Goal: Information Seeking & Learning: Check status

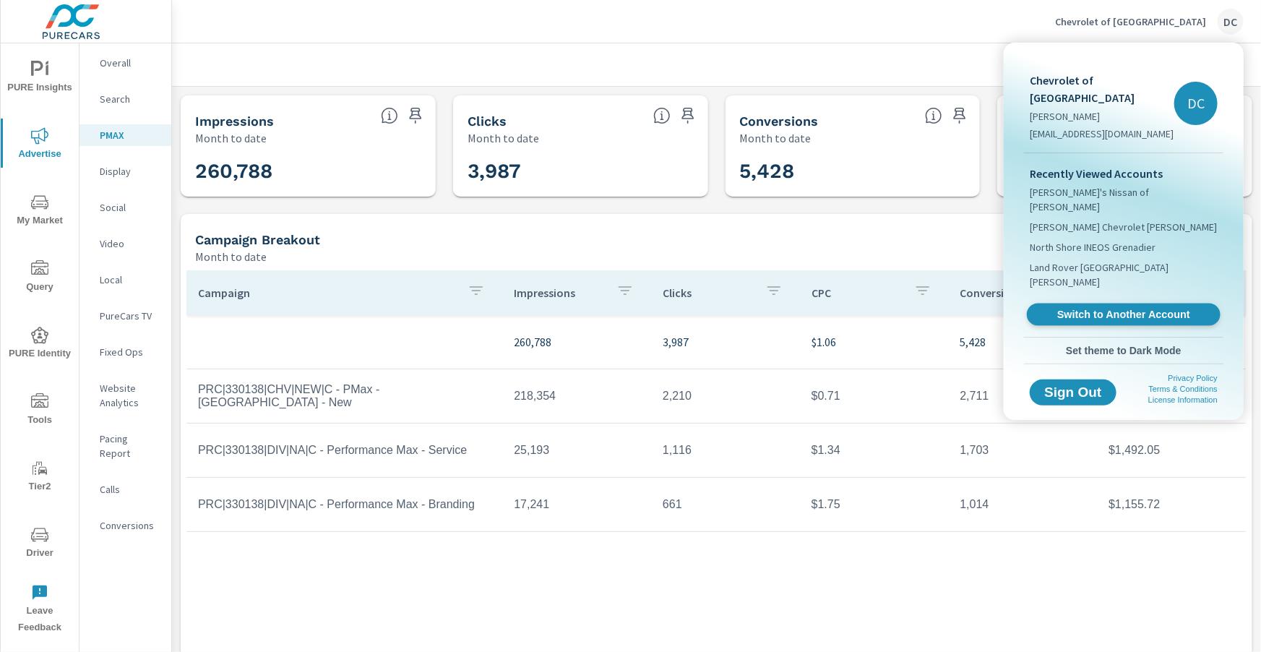
click at [1099, 308] on span "Switch to Another Account" at bounding box center [1122, 315] width 177 height 14
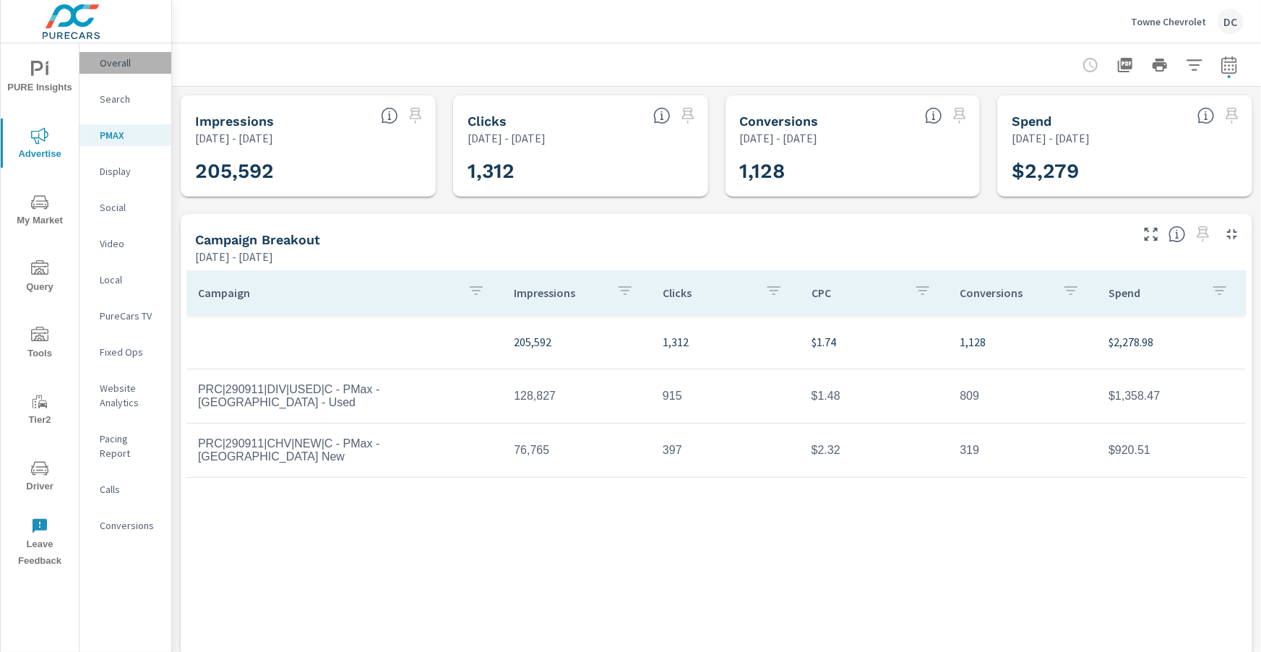
click at [108, 65] on p "Overall" at bounding box center [130, 63] width 60 height 14
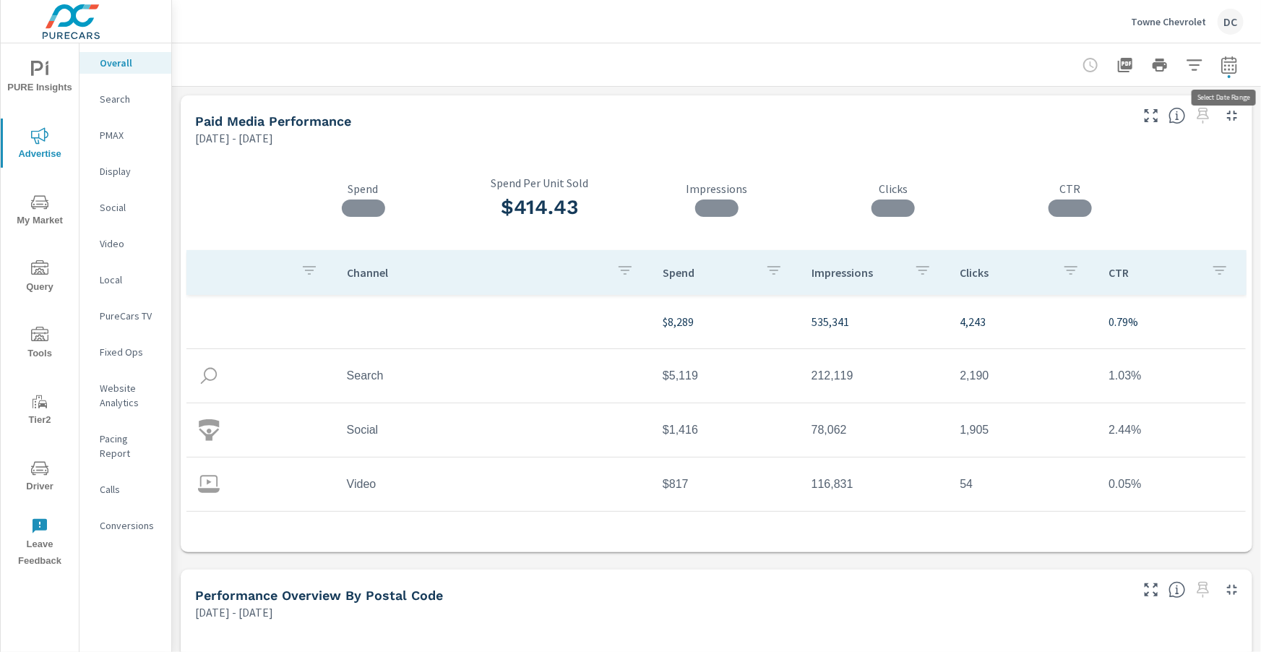
scroll to position [54, 0]
click at [1232, 71] on icon "button" at bounding box center [1228, 64] width 17 height 17
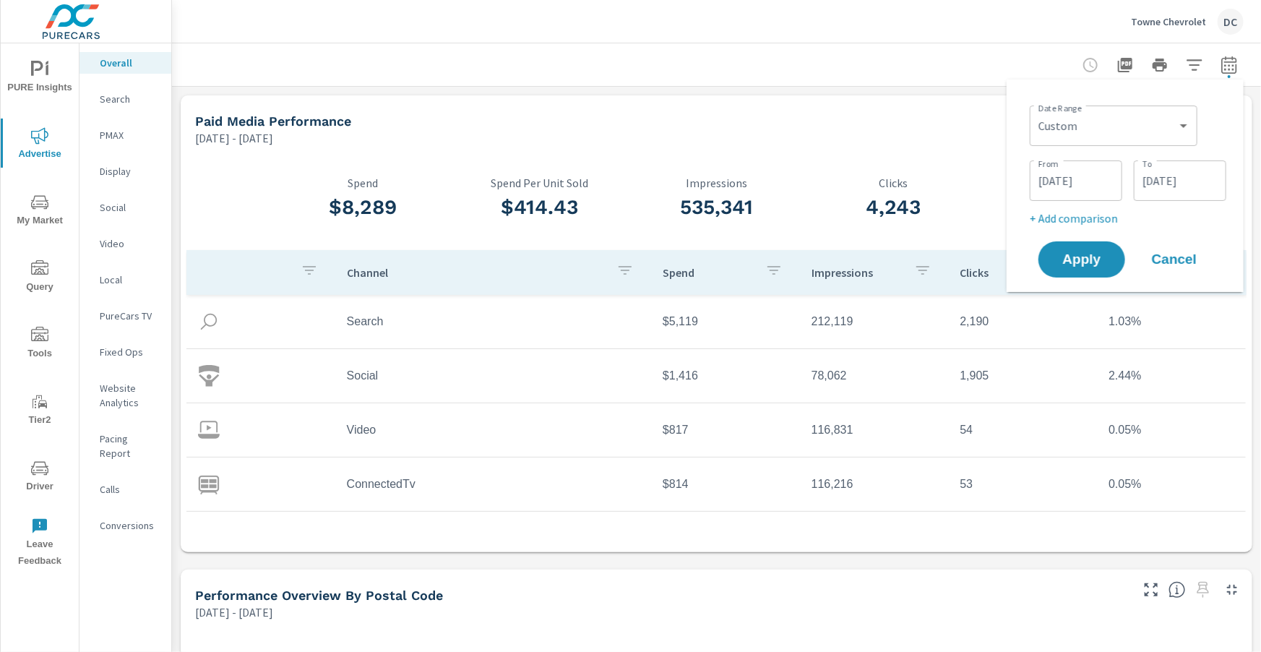
click at [1193, 129] on div "Custom Yesterday Last week Last 7 days Last 14 days Last 30 days Last 45 days L…" at bounding box center [1113, 125] width 168 height 40
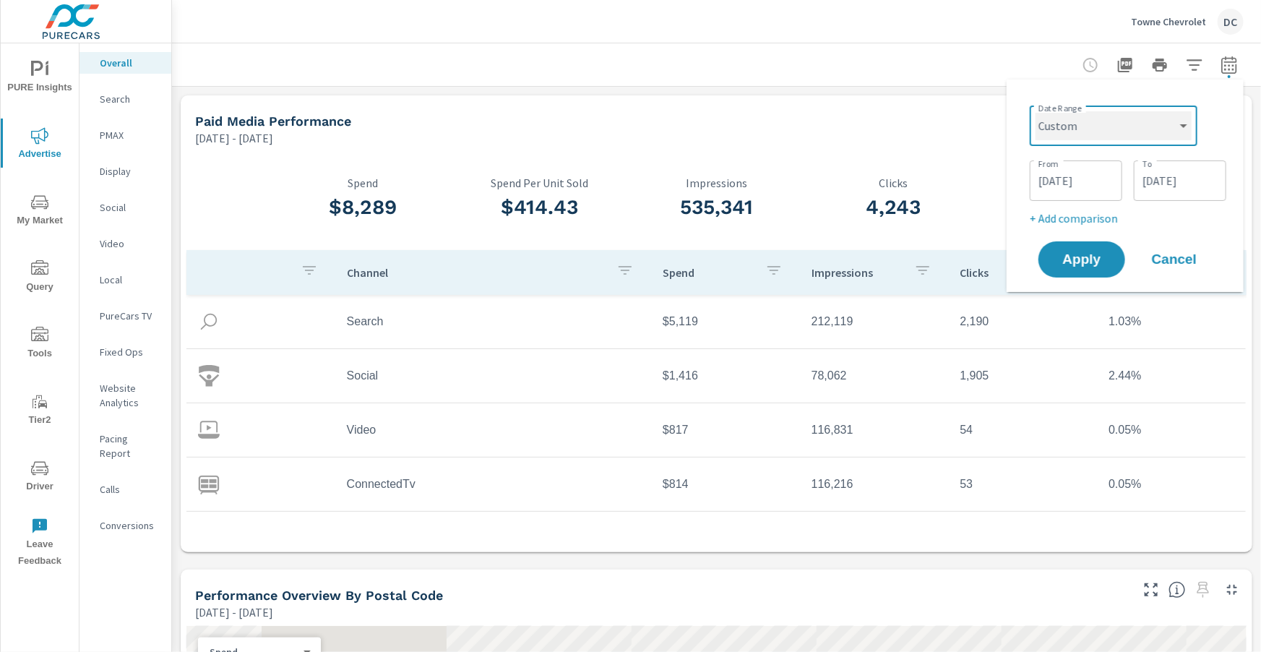
click at [1186, 128] on select "Custom Yesterday Last week Last 7 days Last 14 days Last 30 days Last 45 days L…" at bounding box center [1113, 125] width 156 height 29
click at [1035, 111] on select "Custom Yesterday Last week Last 7 days Last 14 days Last 30 days Last 45 days L…" at bounding box center [1113, 125] width 156 height 29
select select "Month to date"
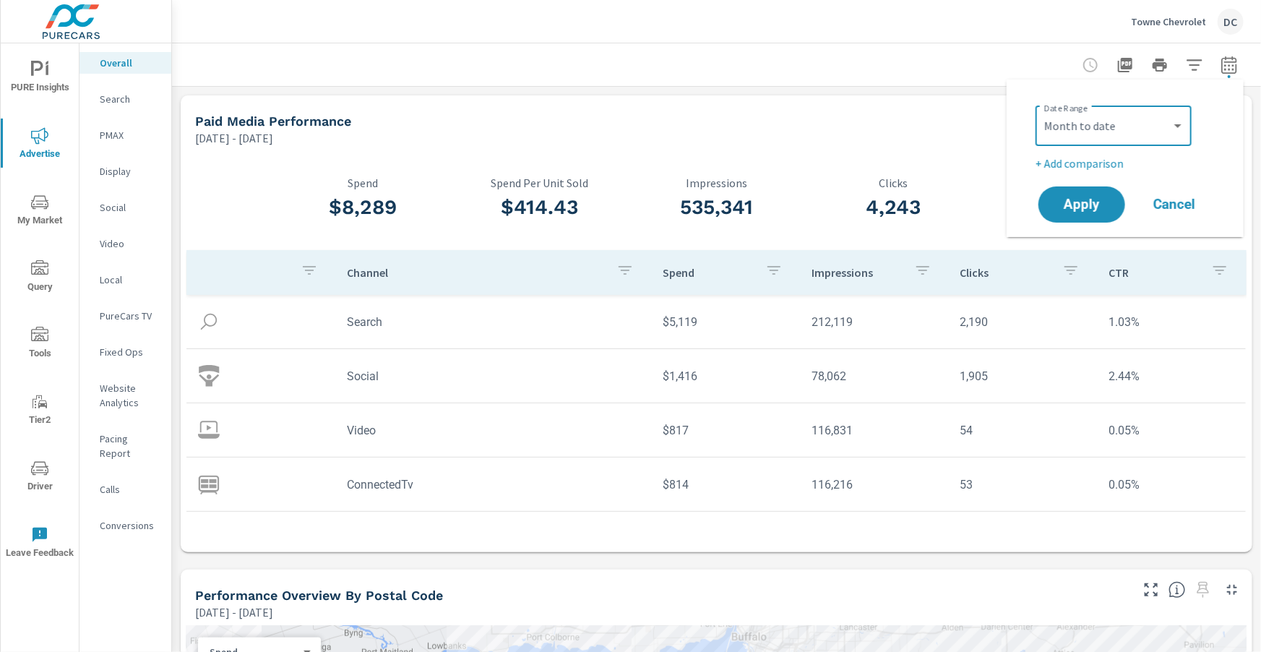
click at [1086, 169] on p "+ Add comparison" at bounding box center [1127, 163] width 185 height 17
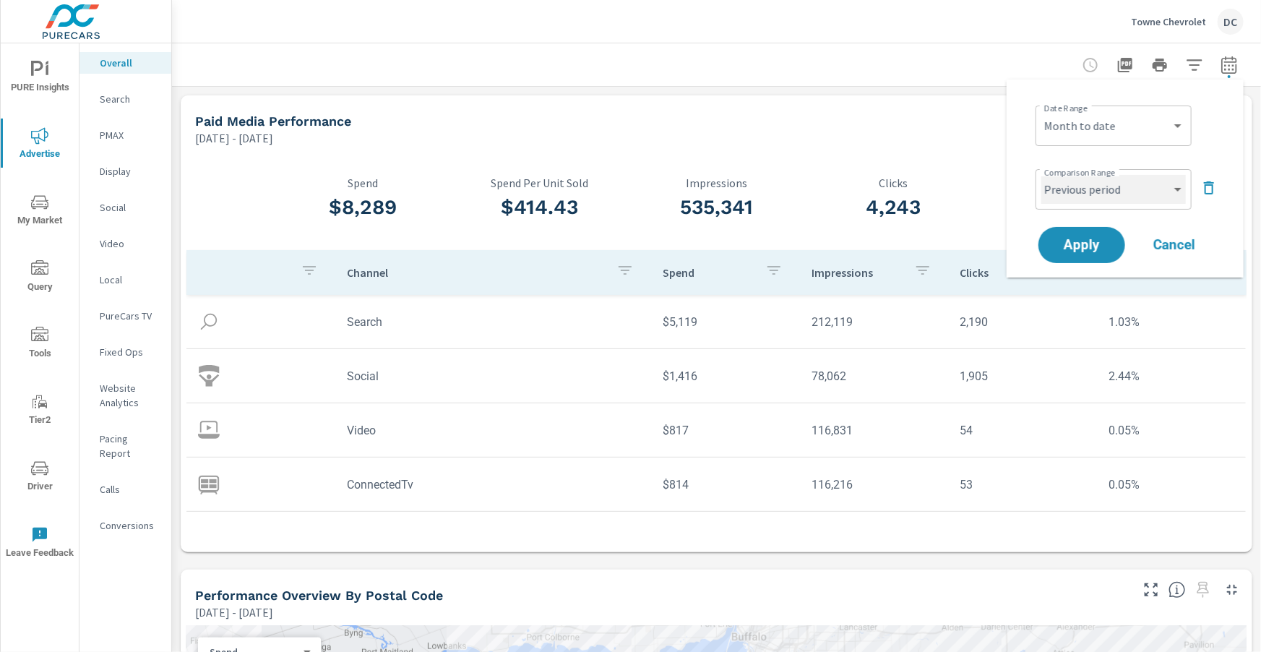
click at [1109, 199] on select "Custom Previous period Previous month Previous year" at bounding box center [1113, 189] width 144 height 29
click at [1041, 175] on select "Custom Previous period Previous month Previous year" at bounding box center [1113, 189] width 144 height 29
select select "Previous month"
click at [1103, 246] on span "Apply" at bounding box center [1081, 245] width 59 height 14
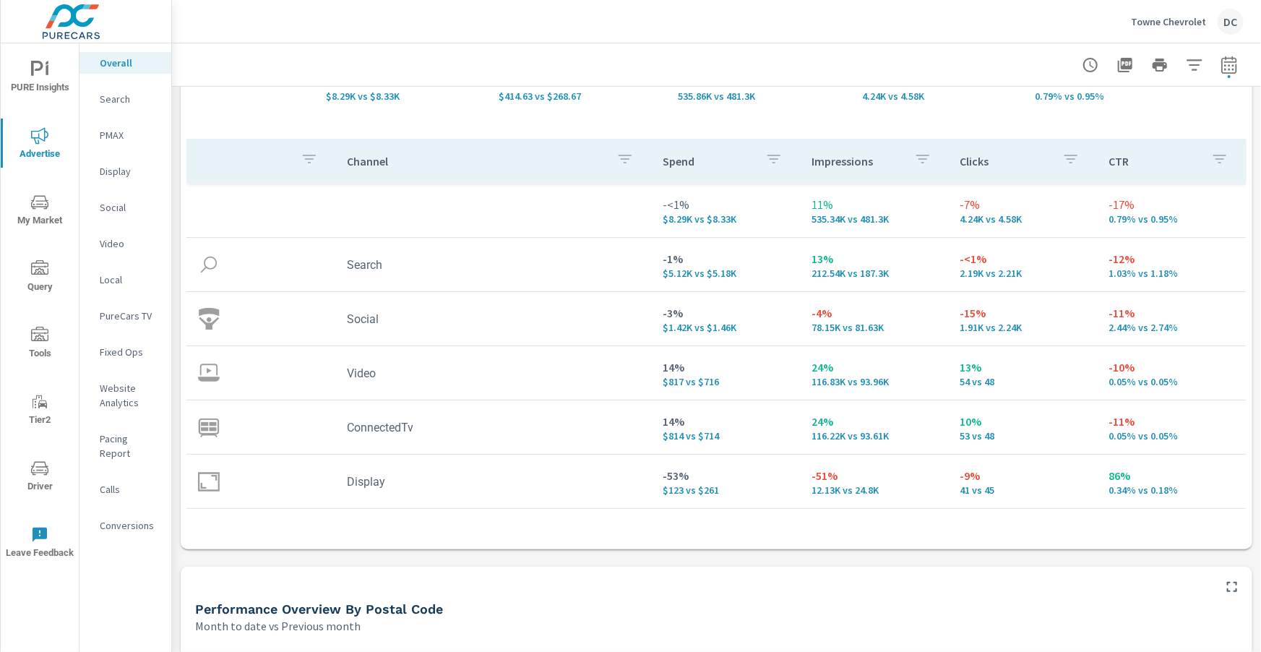
scroll to position [149, 0]
click at [107, 133] on p "PMAX" at bounding box center [130, 135] width 60 height 14
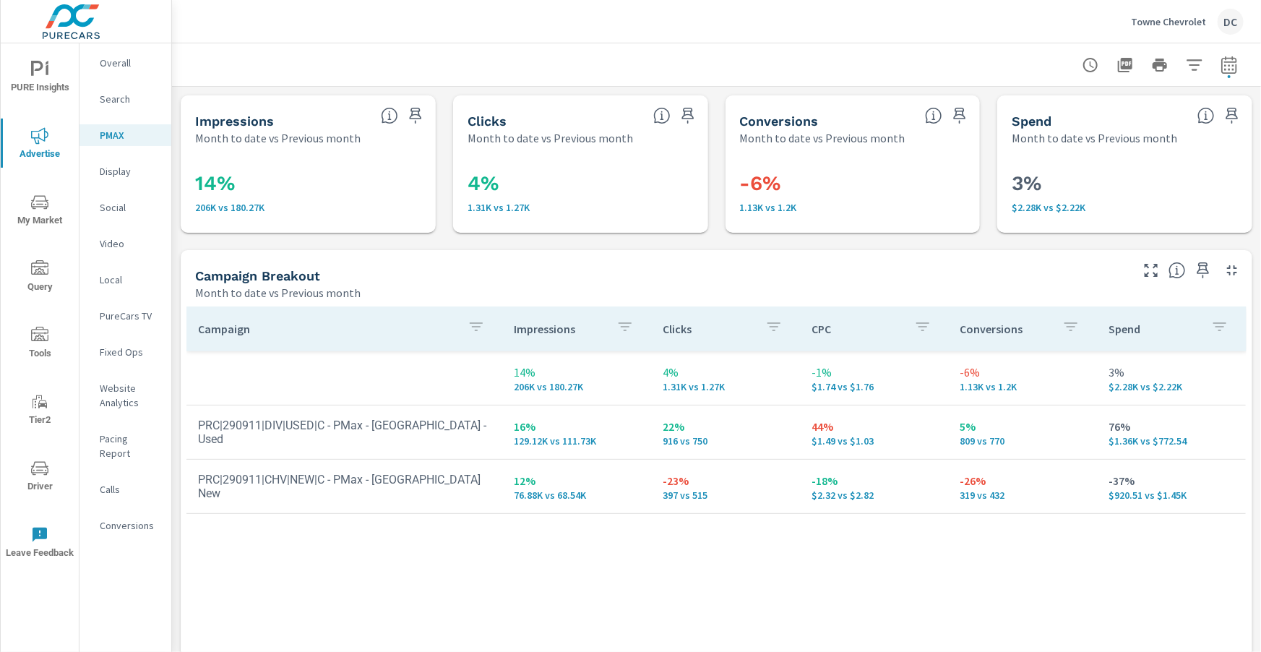
click at [127, 97] on p "Search" at bounding box center [130, 99] width 60 height 14
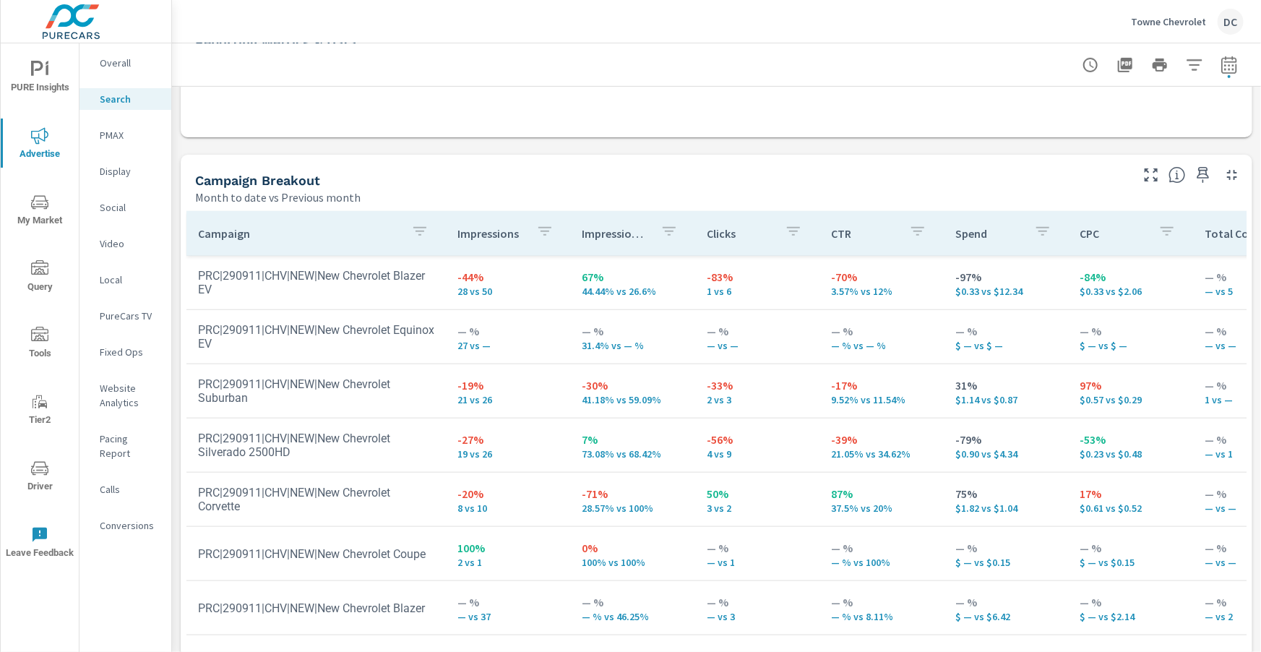
scroll to position [433, 0]
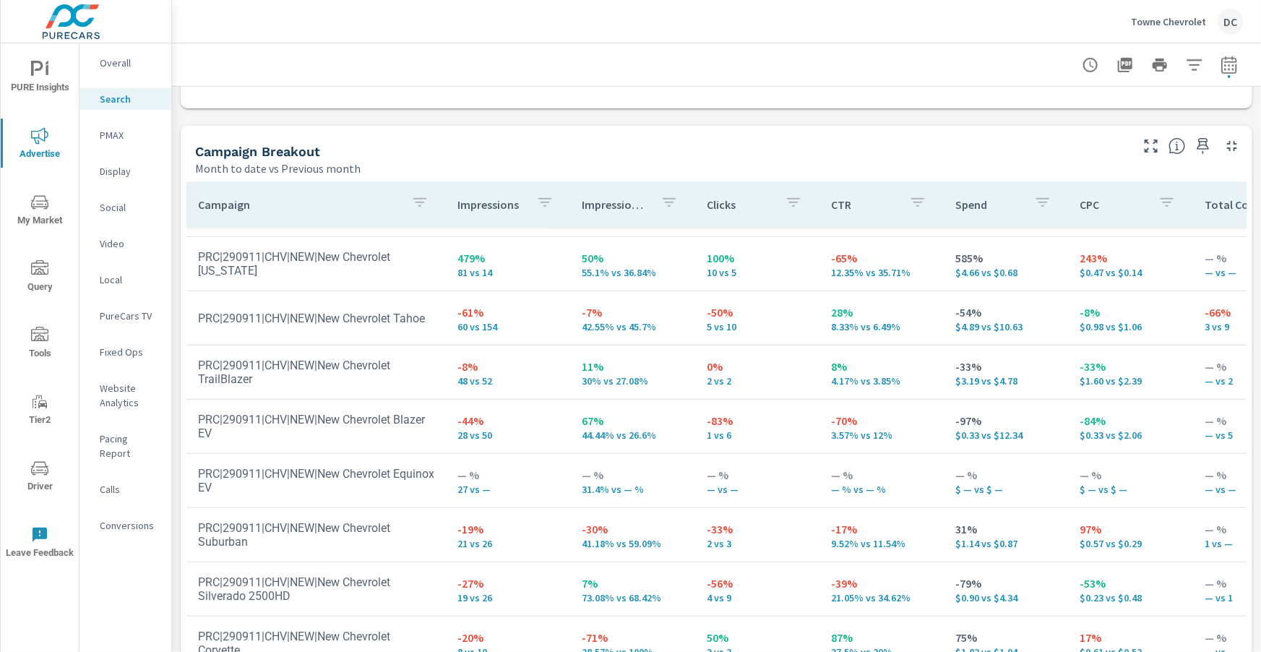
scroll to position [578, 0]
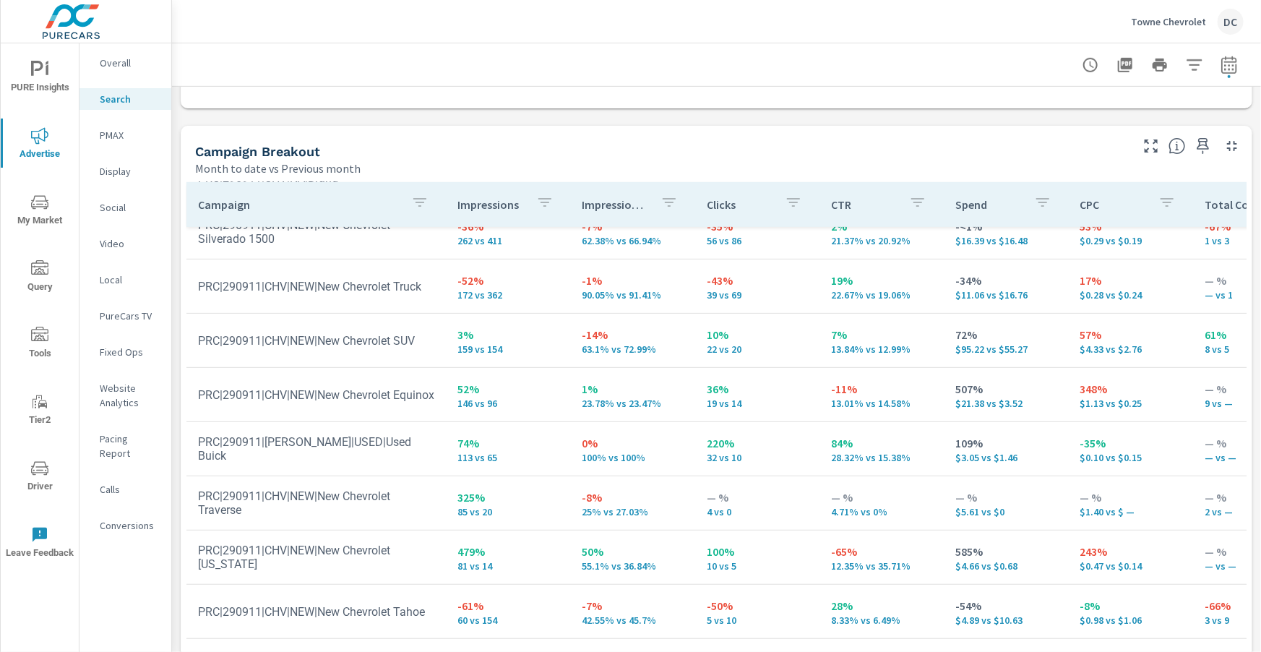
scroll to position [116, 0]
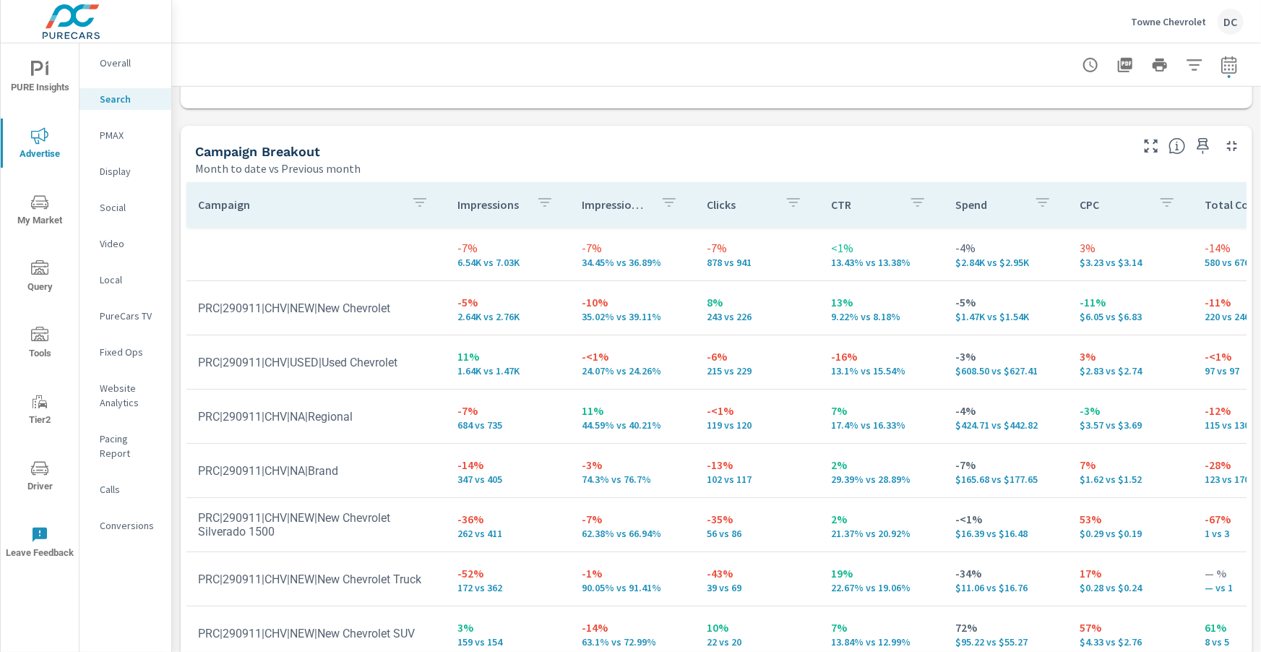
click at [126, 66] on p "Overall" at bounding box center [130, 63] width 60 height 14
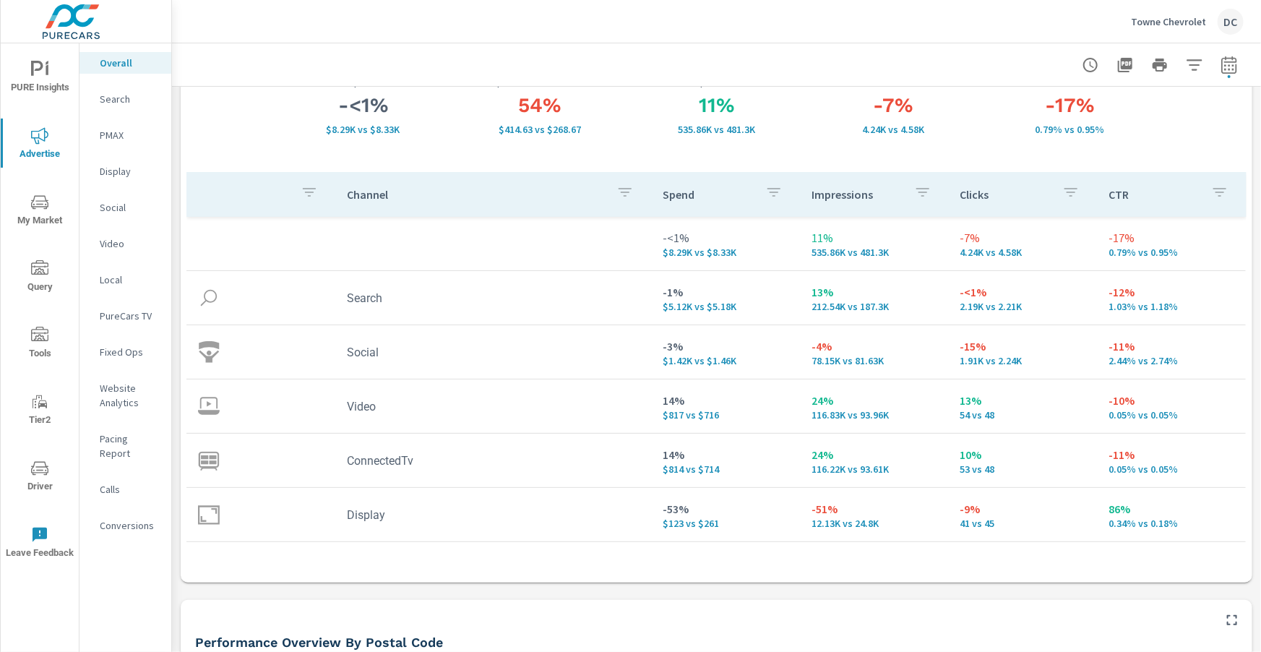
scroll to position [118, 0]
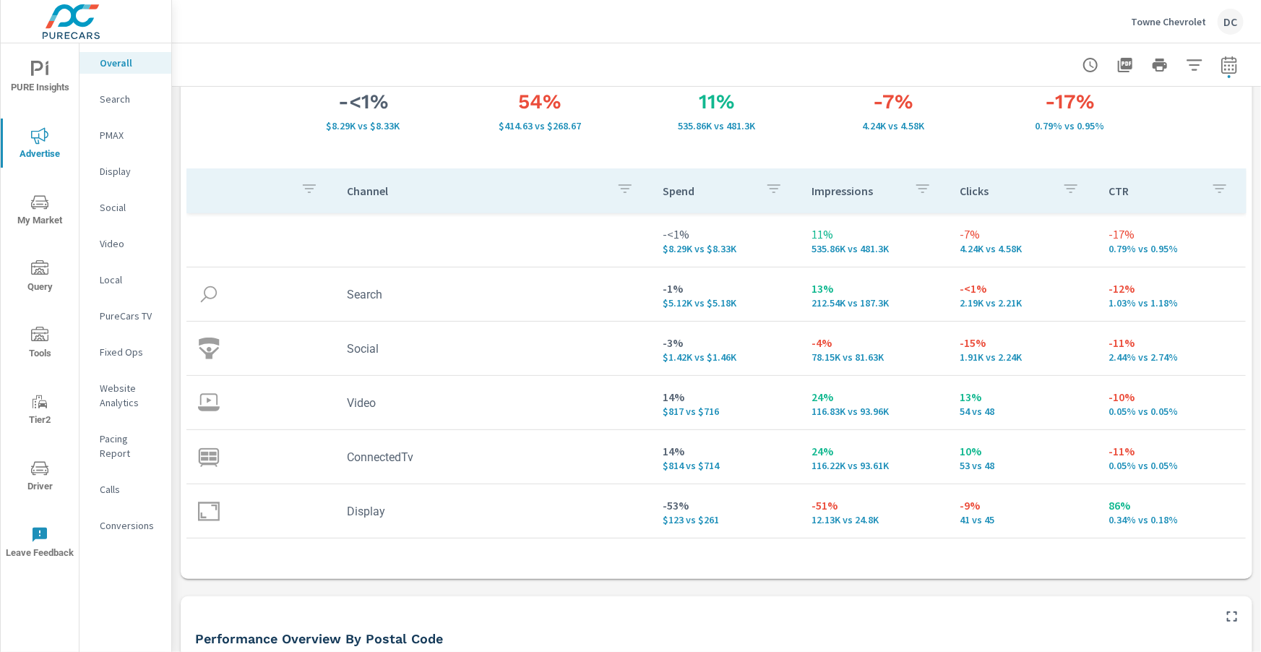
click at [113, 204] on p "Social" at bounding box center [130, 207] width 60 height 14
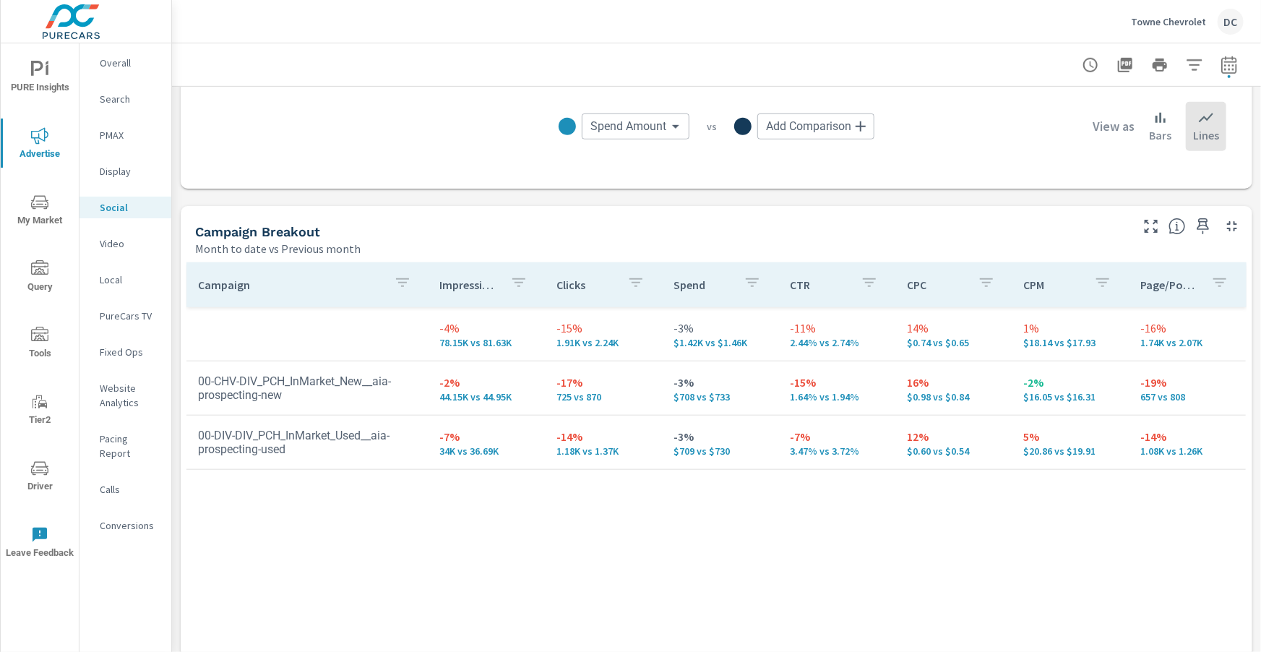
scroll to position [522, 0]
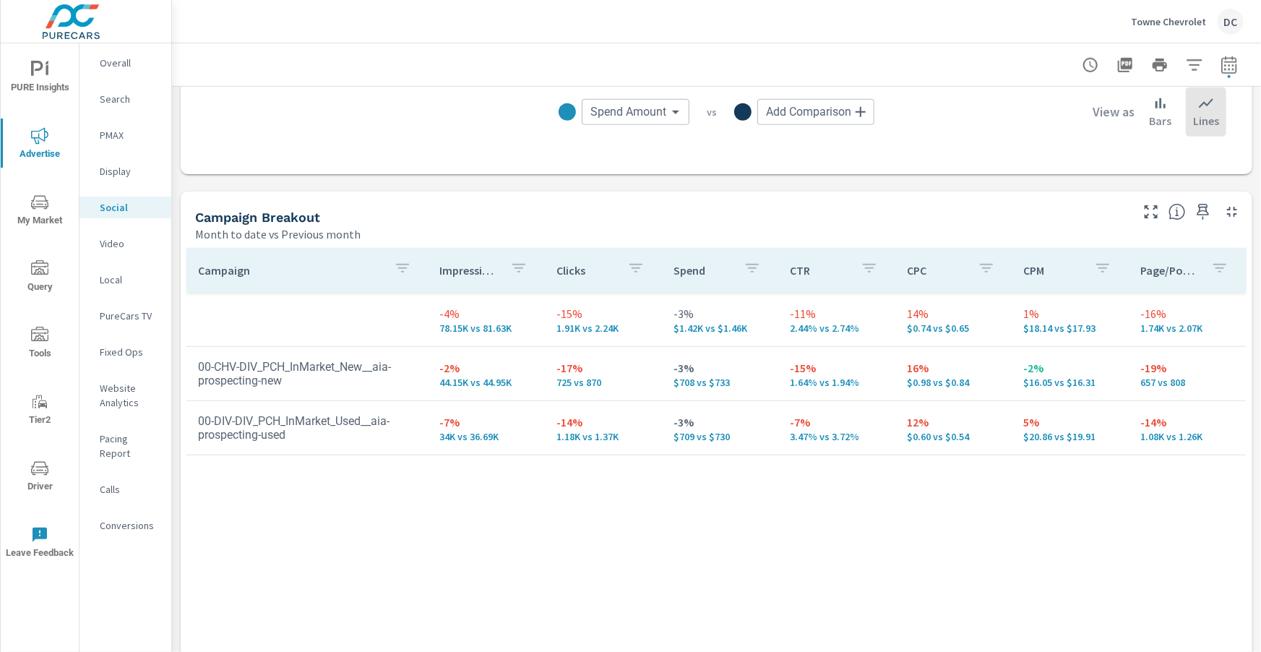
click at [116, 134] on p "PMAX" at bounding box center [130, 135] width 60 height 14
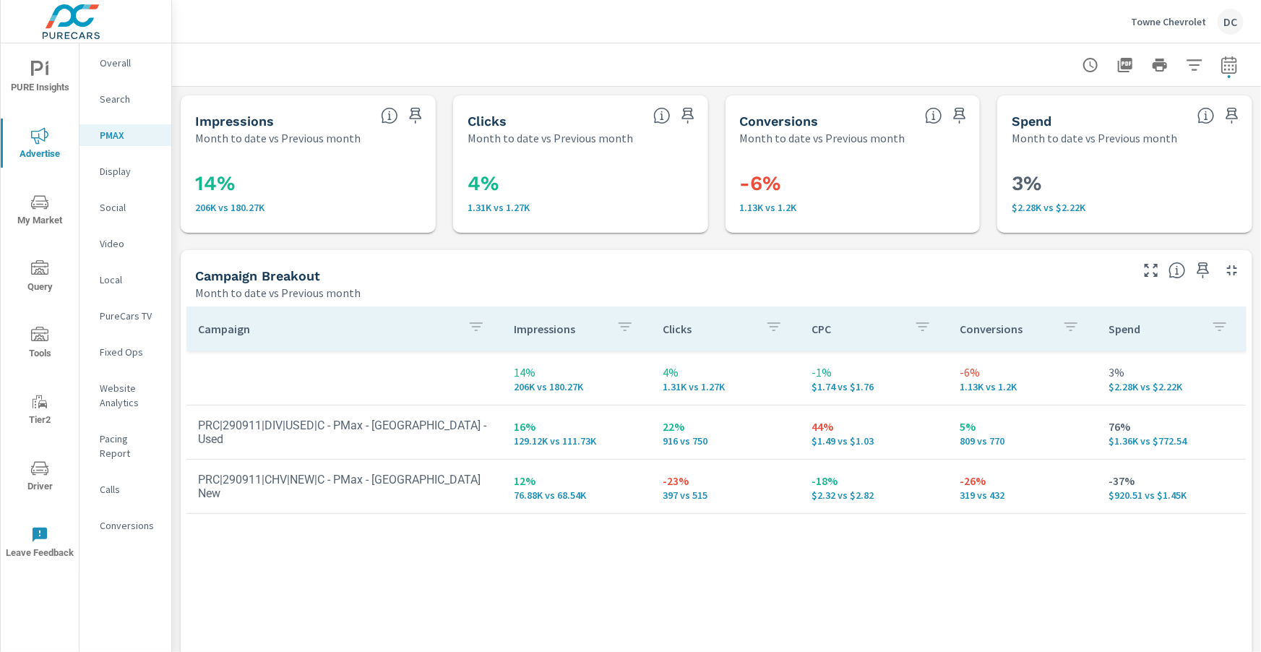
click at [114, 207] on p "Social" at bounding box center [130, 207] width 60 height 14
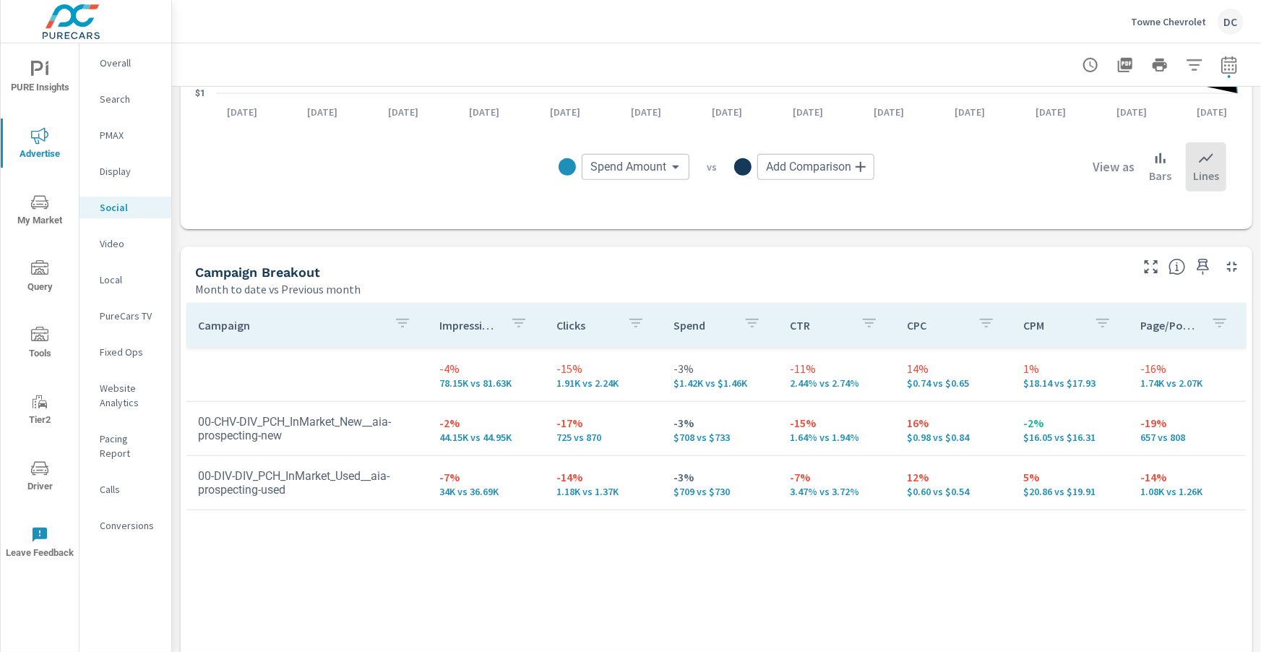
scroll to position [474, 0]
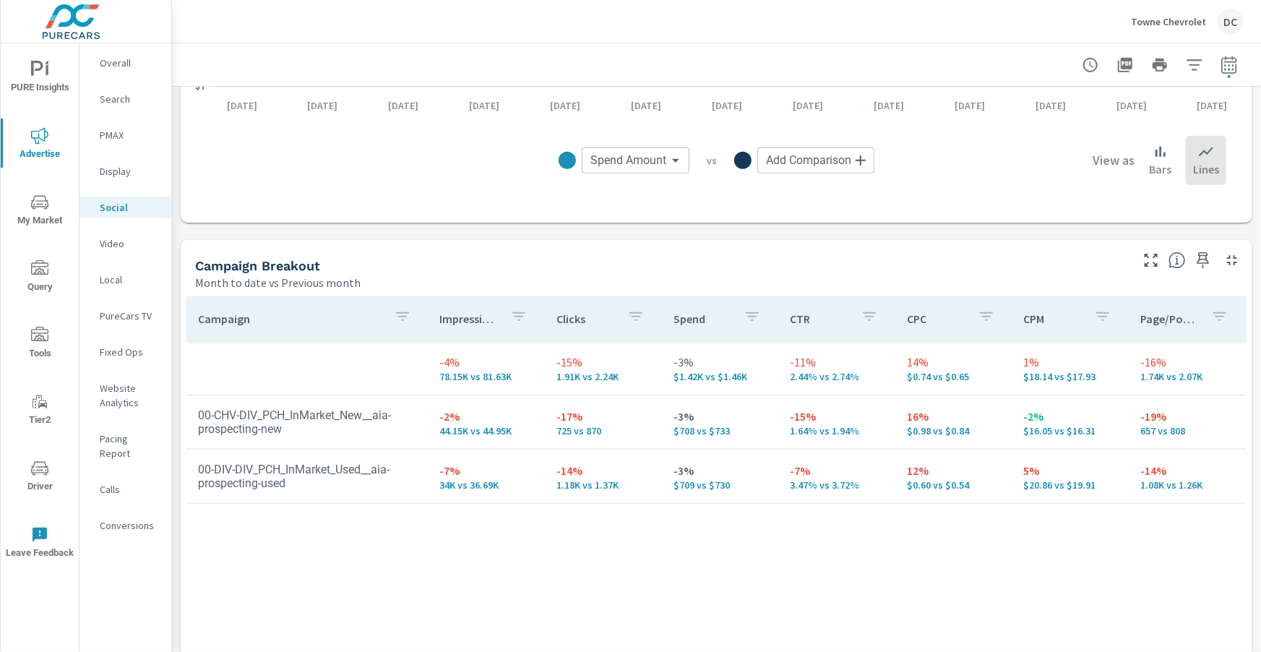
click at [111, 239] on p "Video" at bounding box center [130, 243] width 60 height 14
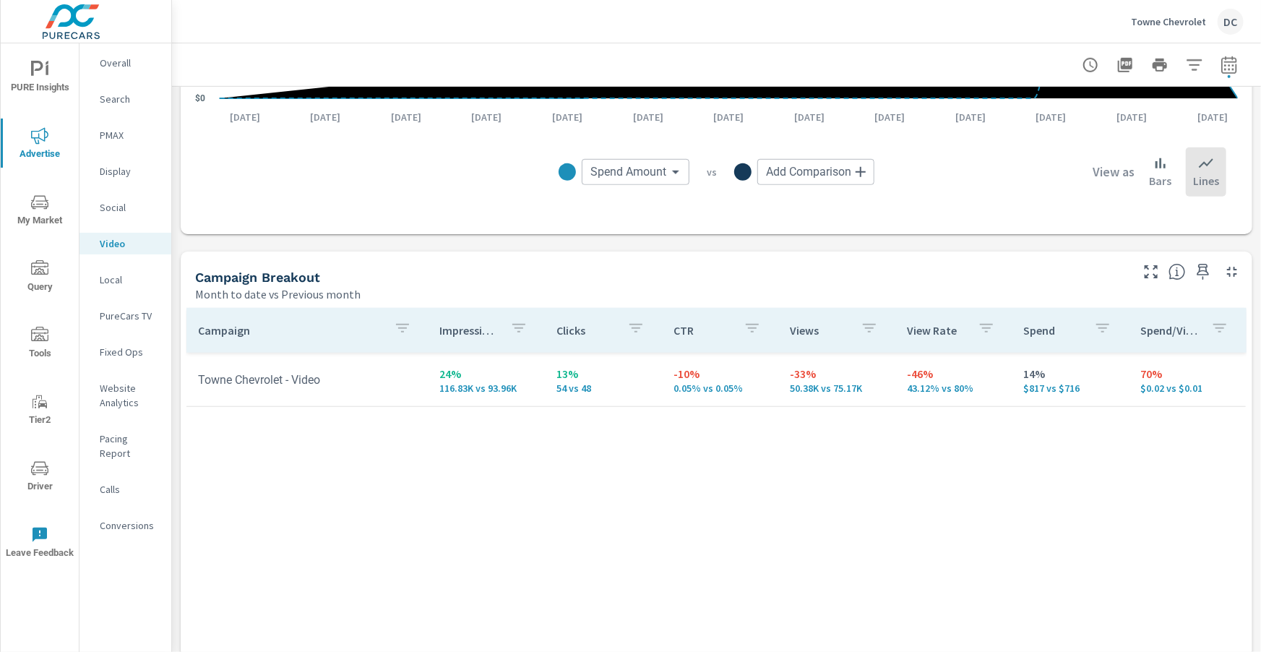
scroll to position [501, 0]
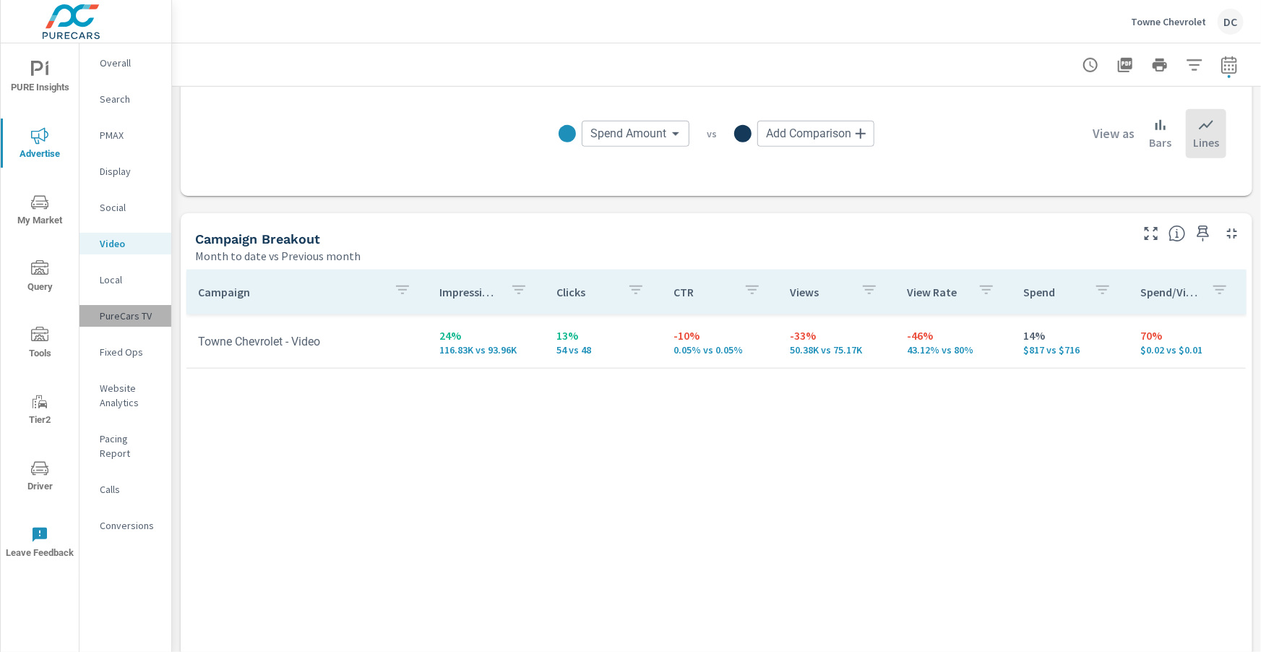
click at [118, 312] on p "PureCars TV" at bounding box center [130, 315] width 60 height 14
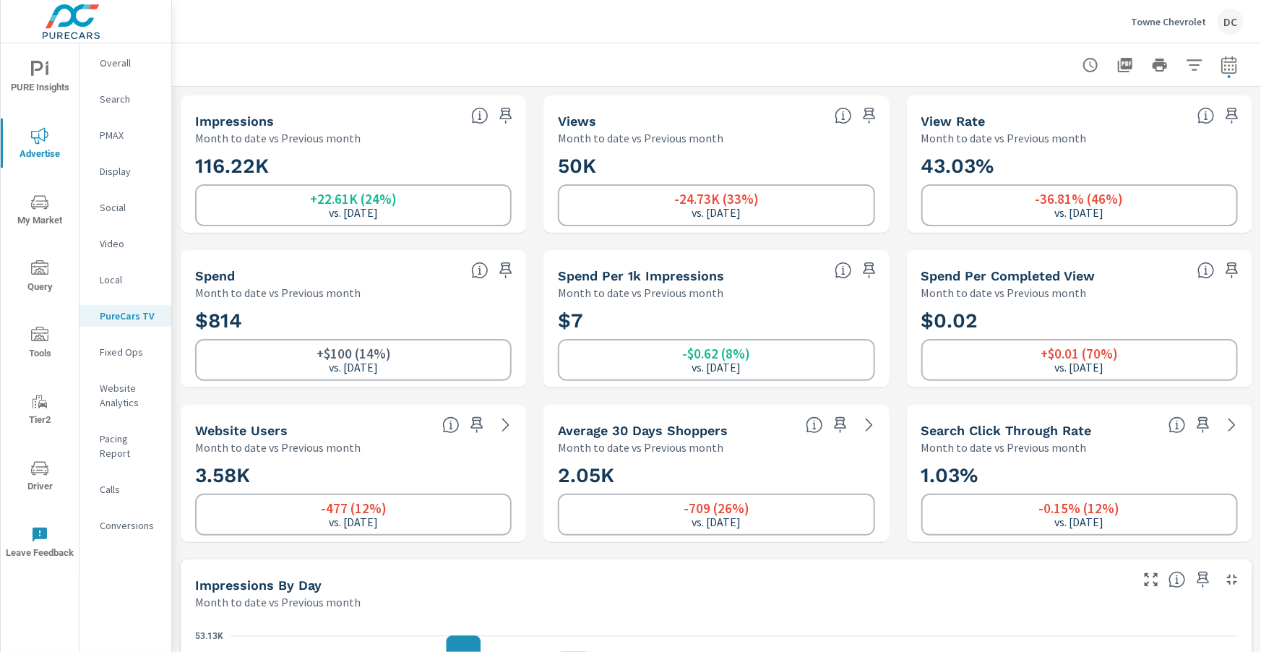
click at [37, 76] on icon "nav menu" at bounding box center [39, 69] width 17 height 17
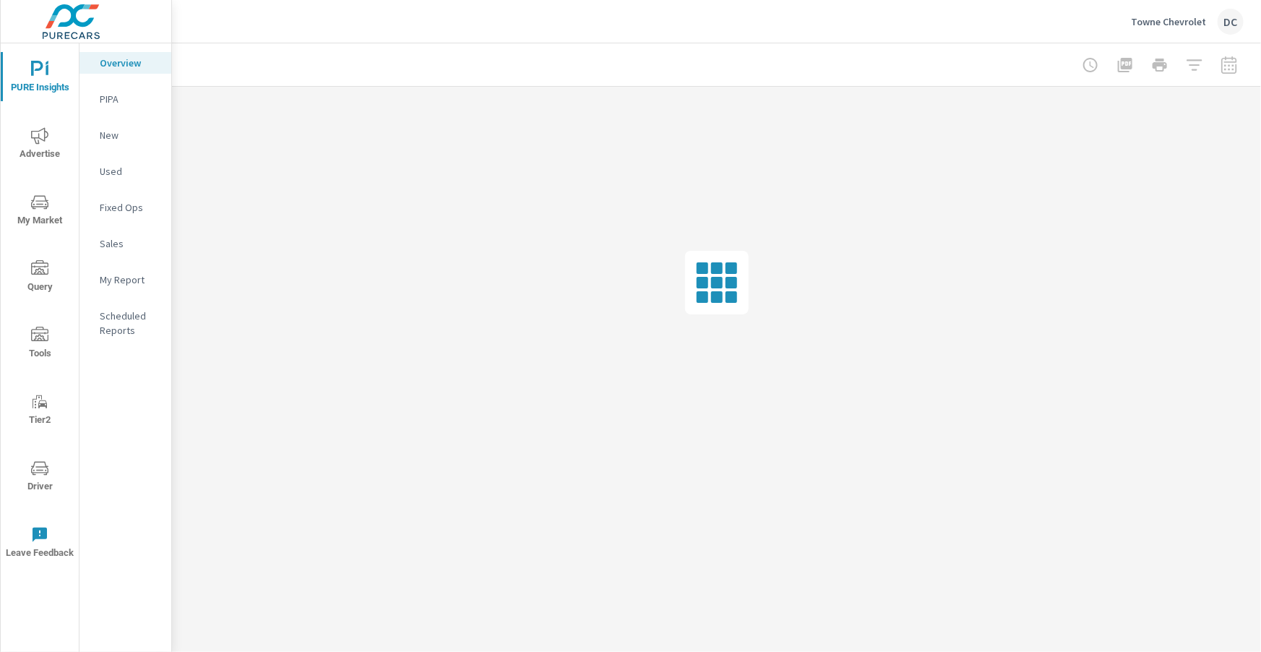
click at [120, 241] on p "Sales" at bounding box center [130, 243] width 60 height 14
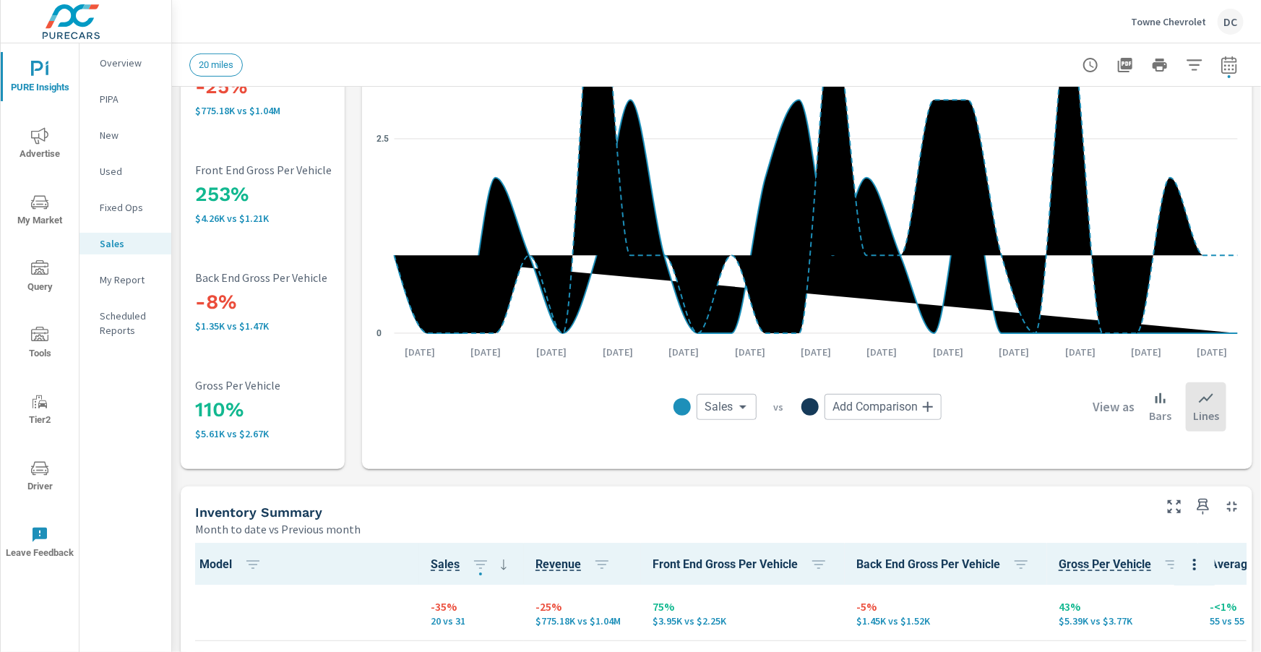
scroll to position [226, 0]
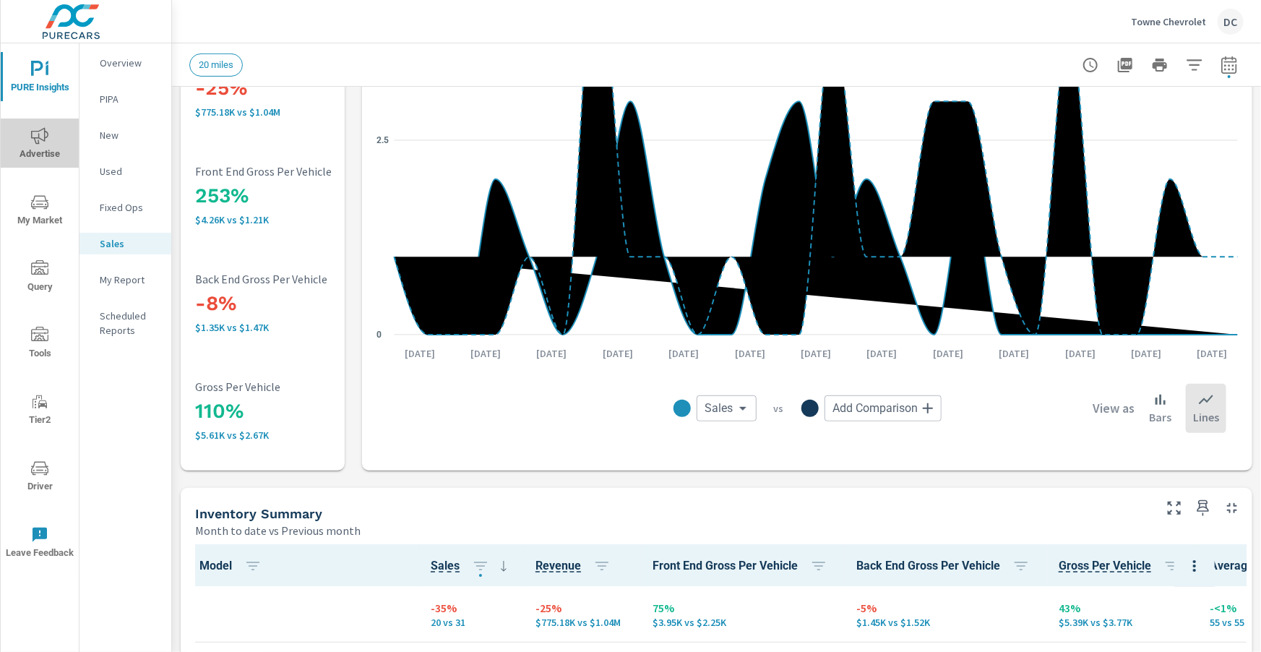
click at [38, 125] on button "Advertise" at bounding box center [40, 142] width 78 height 49
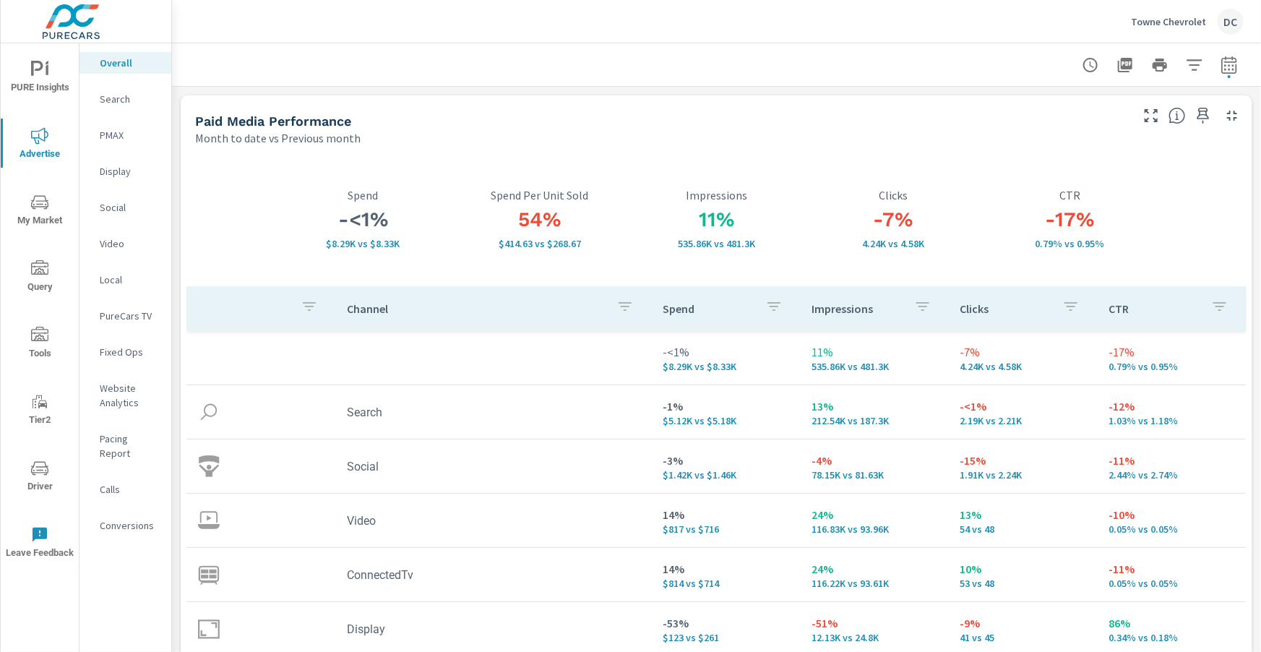
click at [1173, 26] on p "Towne Chevrolet" at bounding box center [1168, 21] width 75 height 13
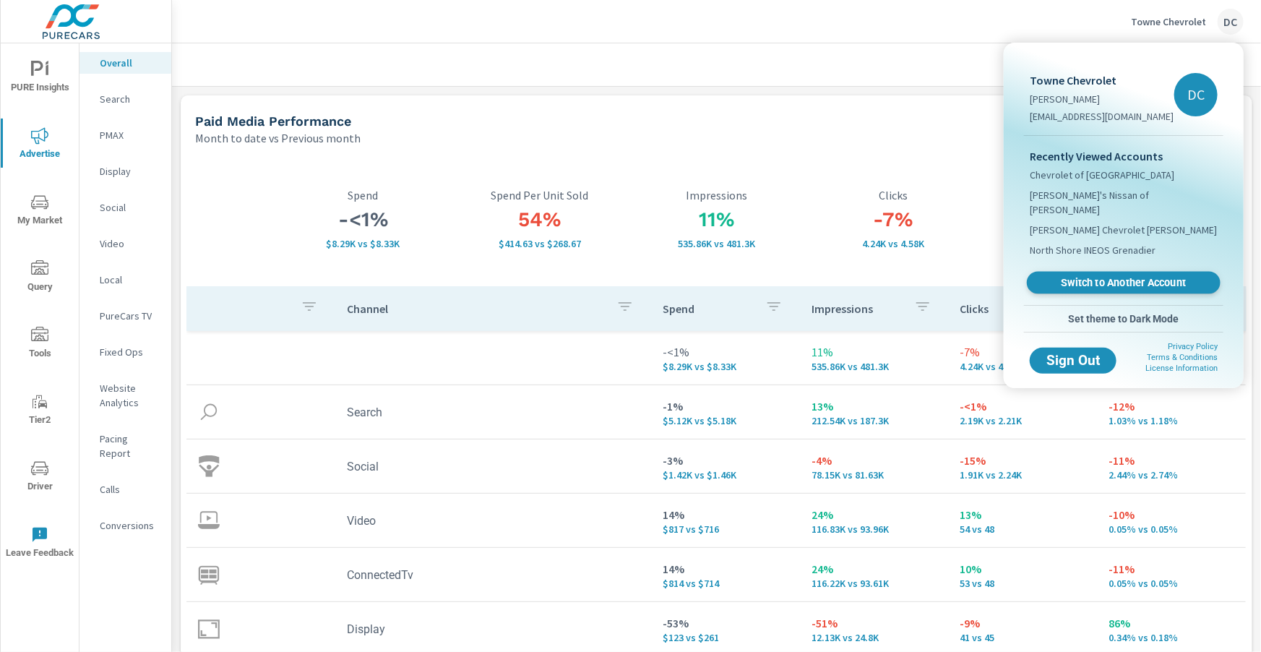
click at [1091, 276] on span "Switch to Another Account" at bounding box center [1122, 283] width 177 height 14
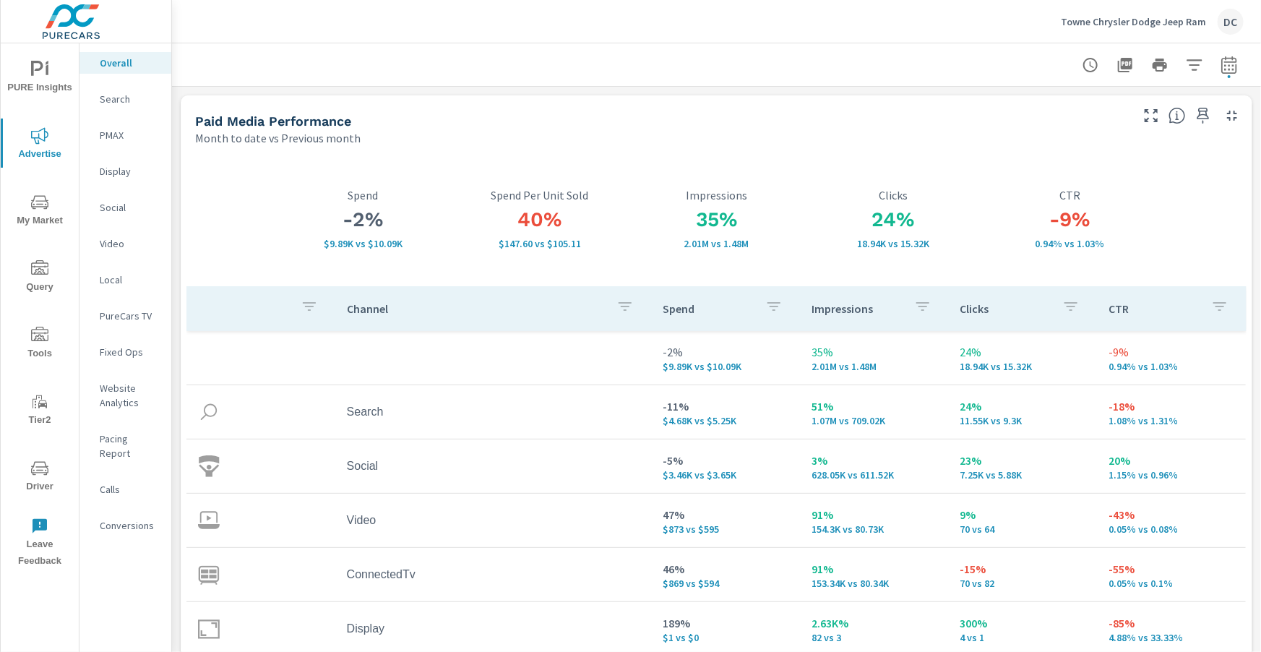
scroll to position [118, 0]
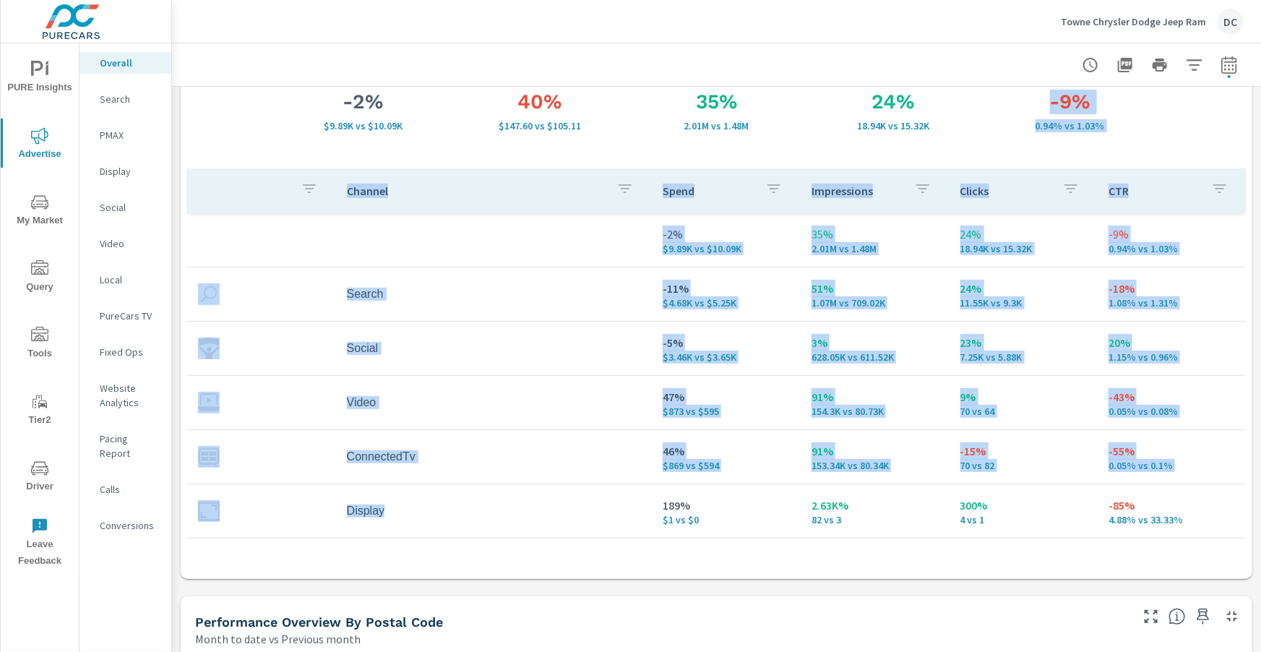
drag, startPoint x: 0, startPoint y: 0, endPoint x: 1157, endPoint y: -58, distance: 1158.0
click at [1157, 0] on html "PURE Insights Advertise My Market Query Tools Tier2 Driver Leave Feedback Overa…" at bounding box center [630, 326] width 1261 height 652
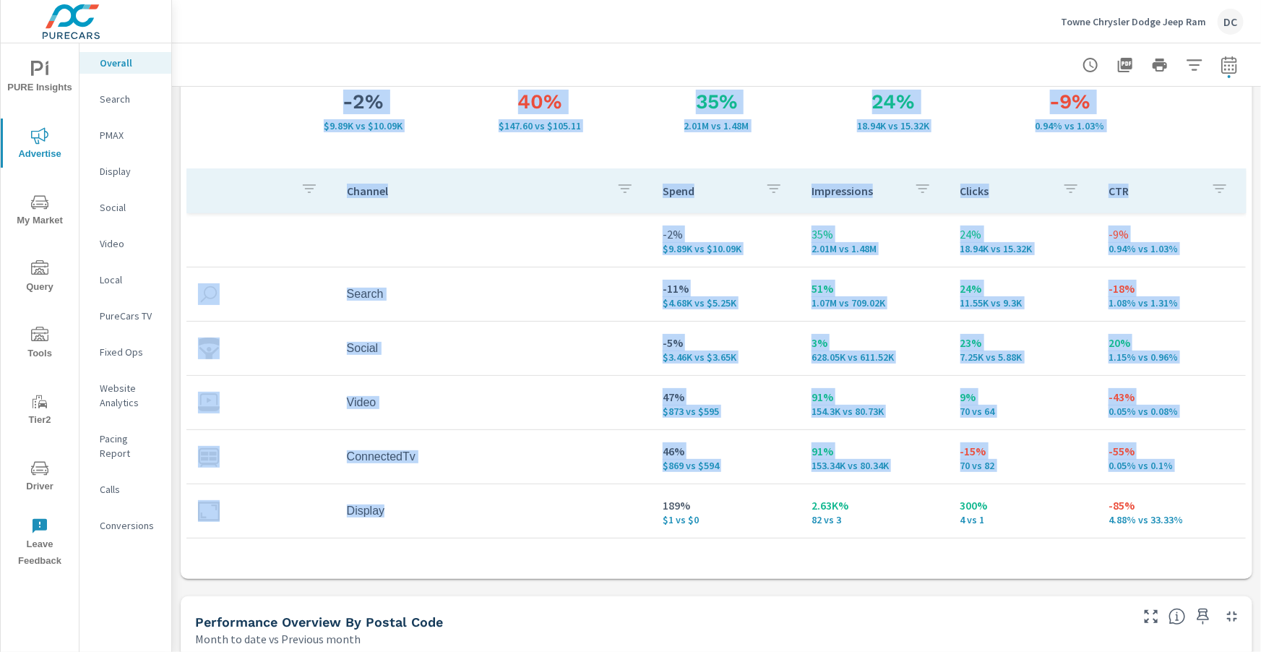
scroll to position [0, 0]
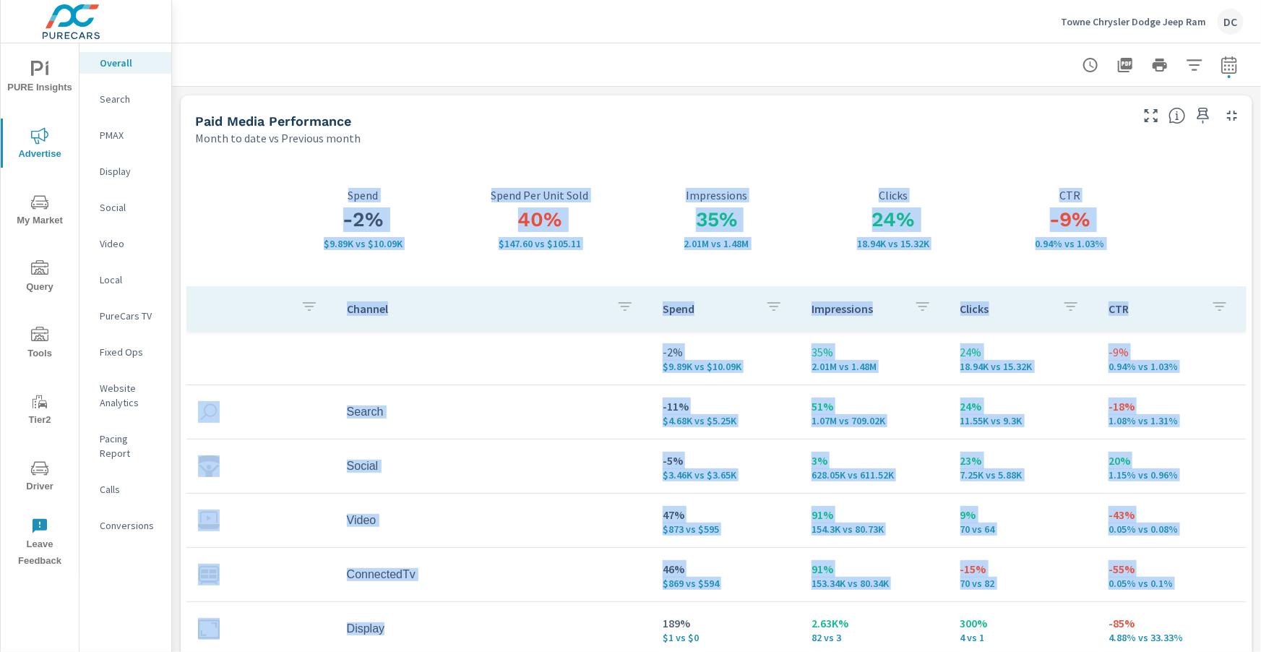
click at [1005, 163] on div "-9% 0.94% vs 1.03% CTR" at bounding box center [1069, 219] width 177 height 134
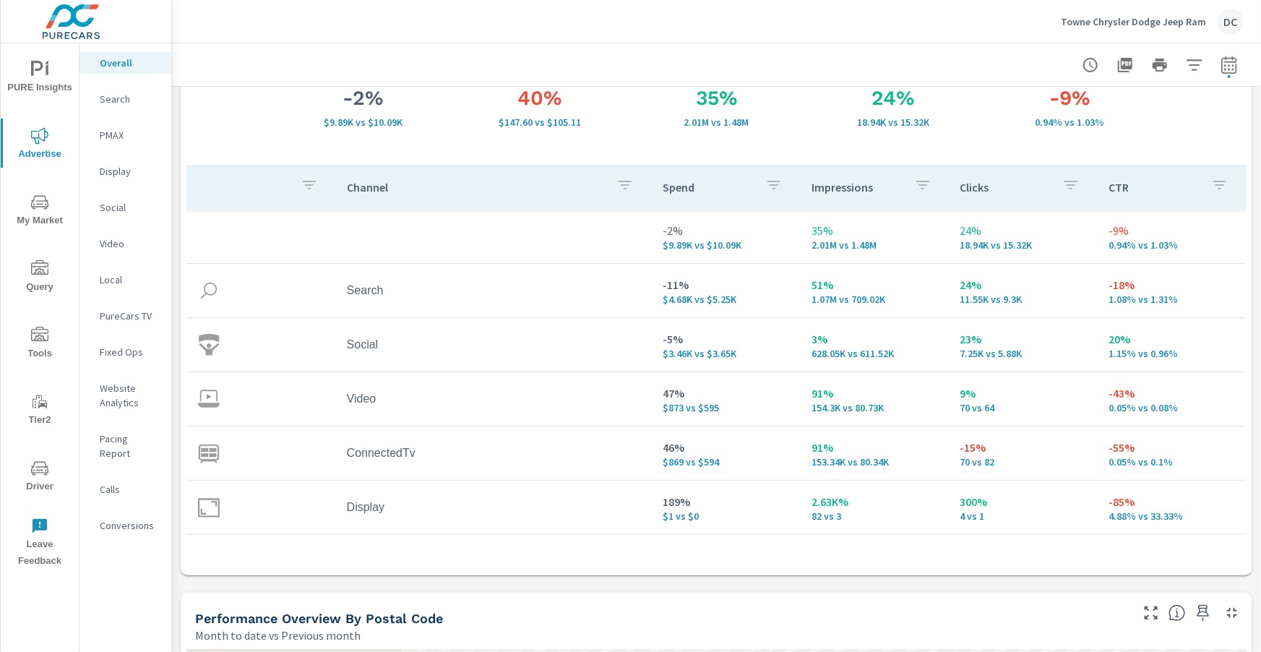
scroll to position [124, 0]
click at [120, 137] on p "PMAX" at bounding box center [130, 135] width 60 height 14
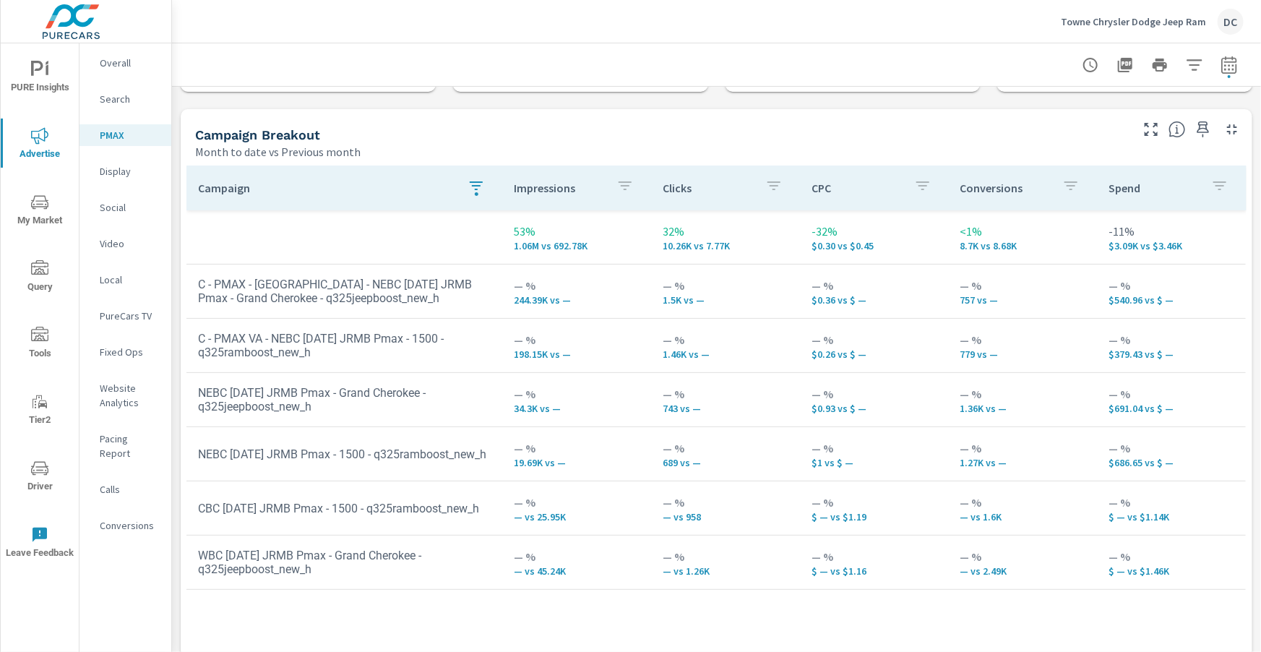
scroll to position [139, 0]
click at [118, 72] on div "Overall" at bounding box center [125, 63] width 92 height 22
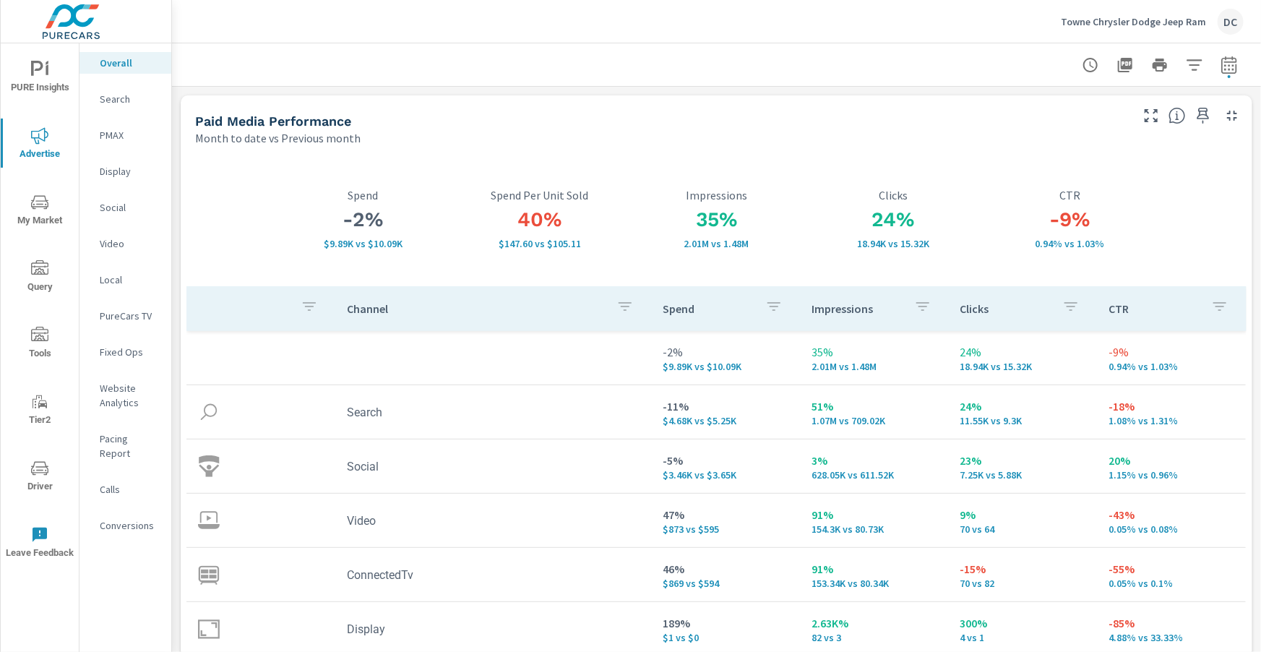
click at [1089, 25] on p "Towne Chrysler Dodge Jeep Ram" at bounding box center [1132, 21] width 145 height 13
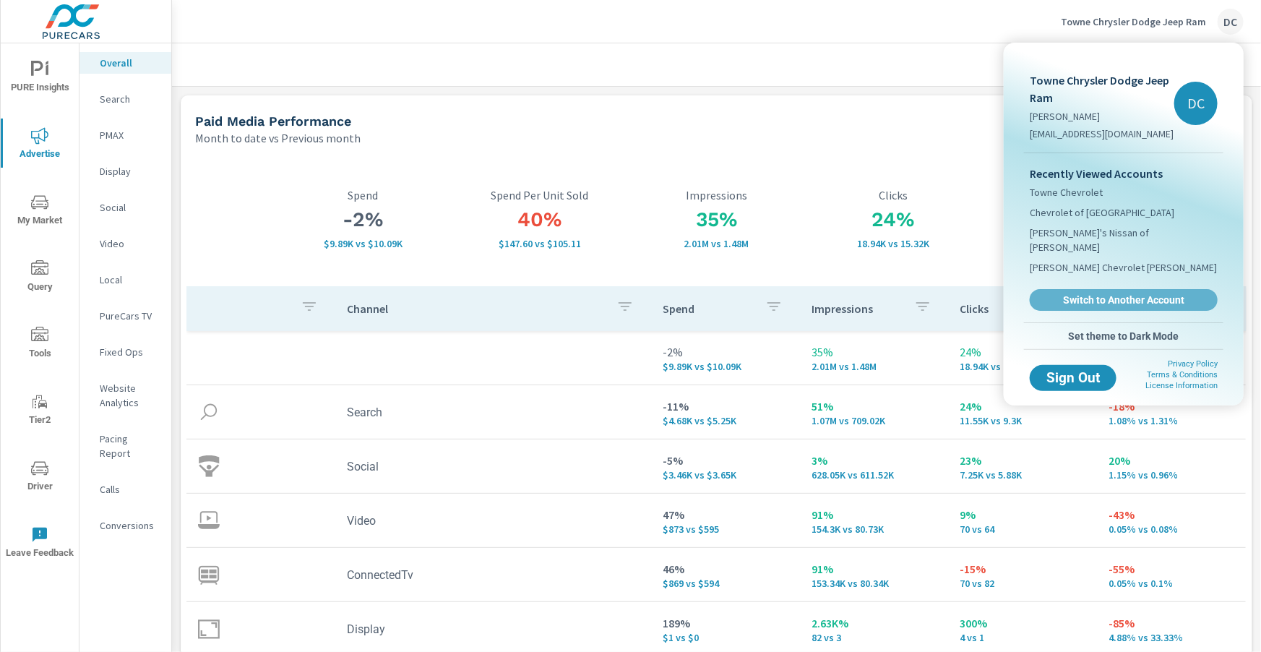
click at [1094, 293] on span "Switch to Another Account" at bounding box center [1123, 299] width 172 height 13
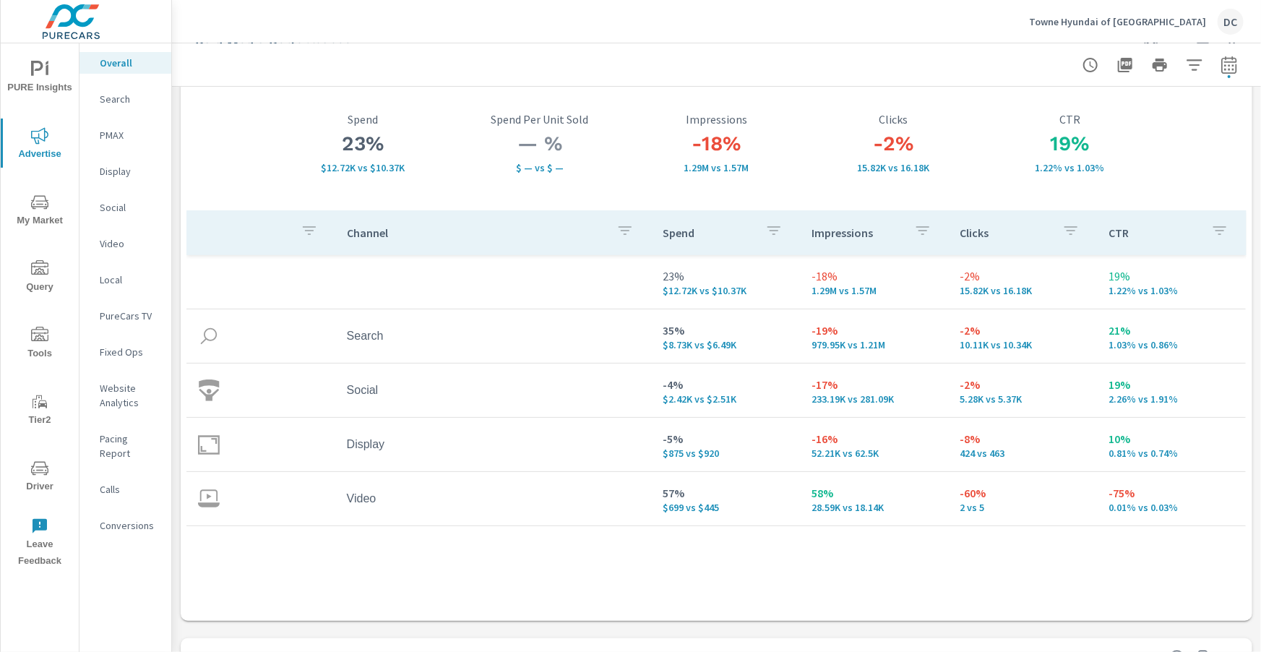
scroll to position [77, 0]
click at [117, 103] on p "Search" at bounding box center [130, 99] width 60 height 14
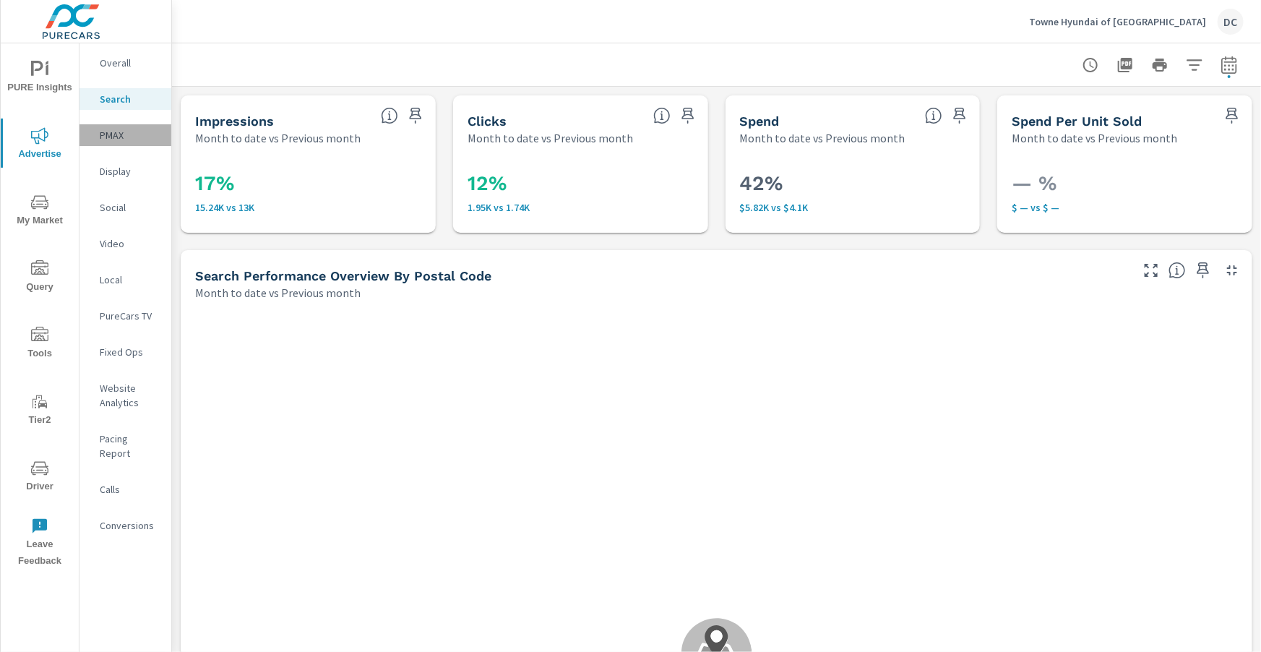
click at [122, 138] on p "PMAX" at bounding box center [130, 135] width 60 height 14
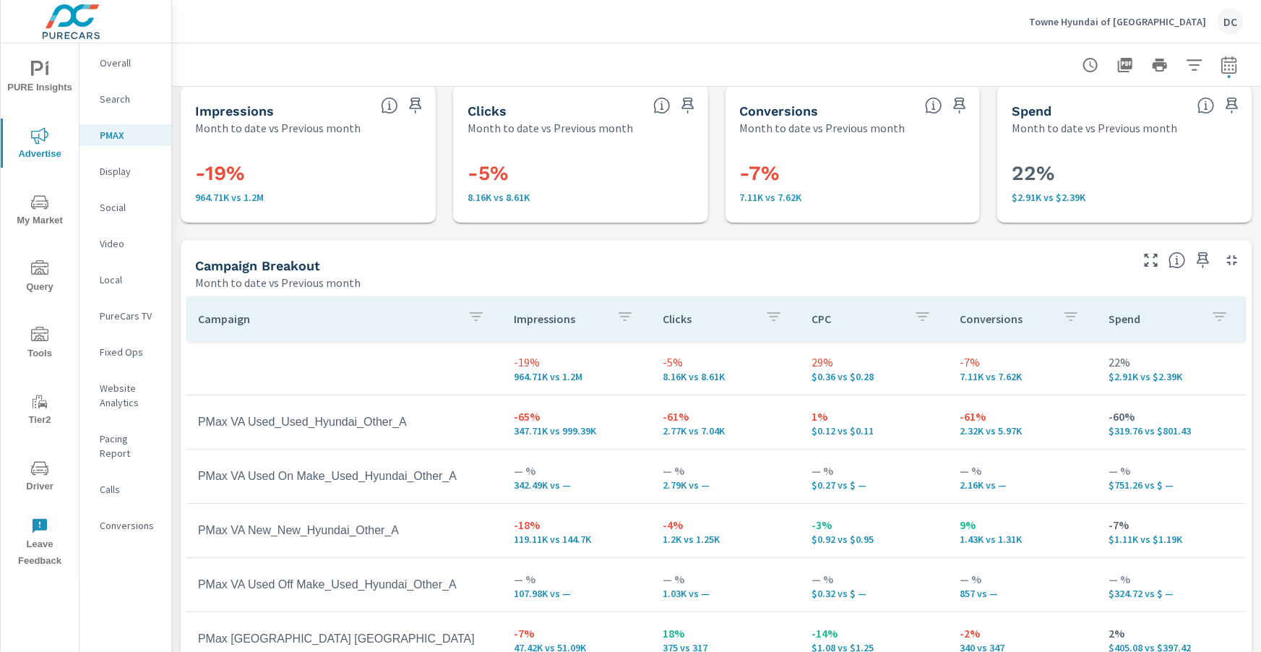
scroll to position [30, 0]
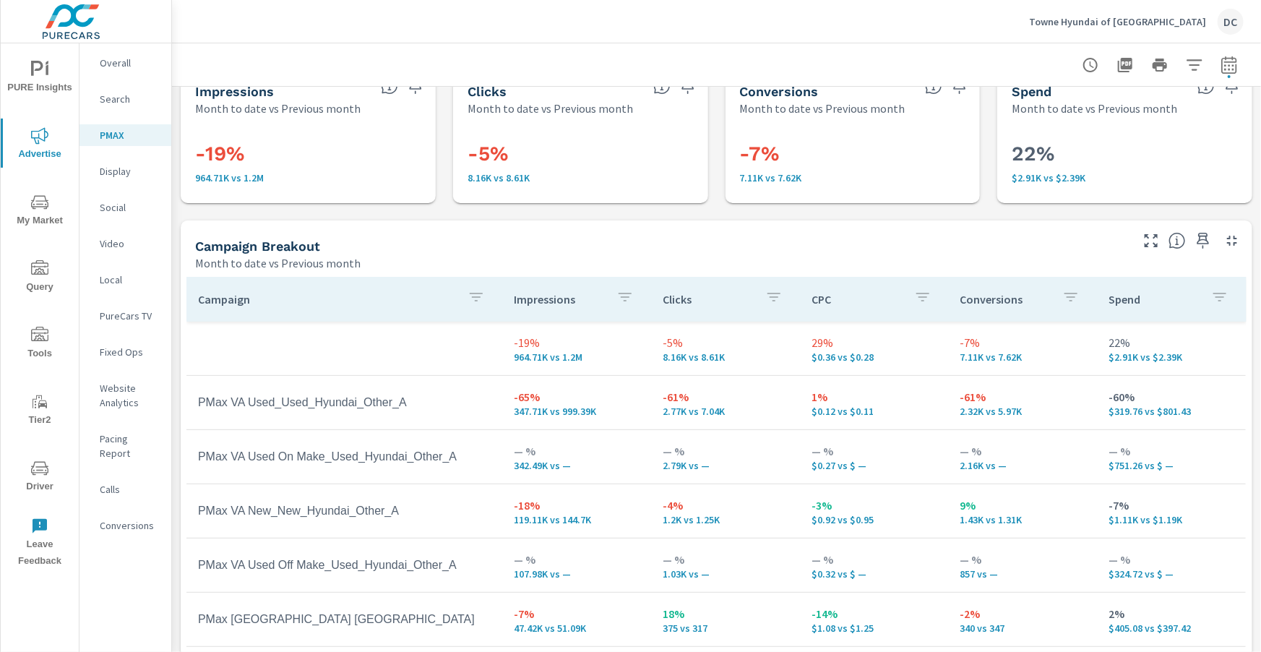
click at [48, 82] on span "PURE Insights" at bounding box center [39, 78] width 69 height 35
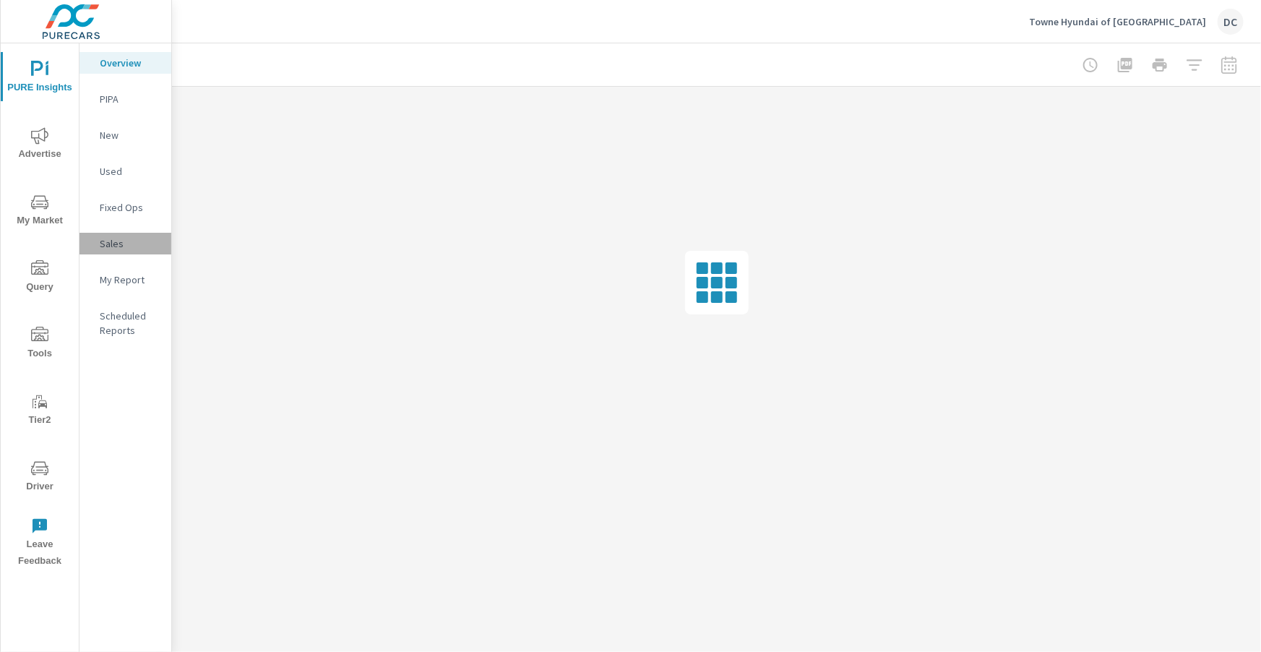
click at [121, 246] on p "Sales" at bounding box center [130, 243] width 60 height 14
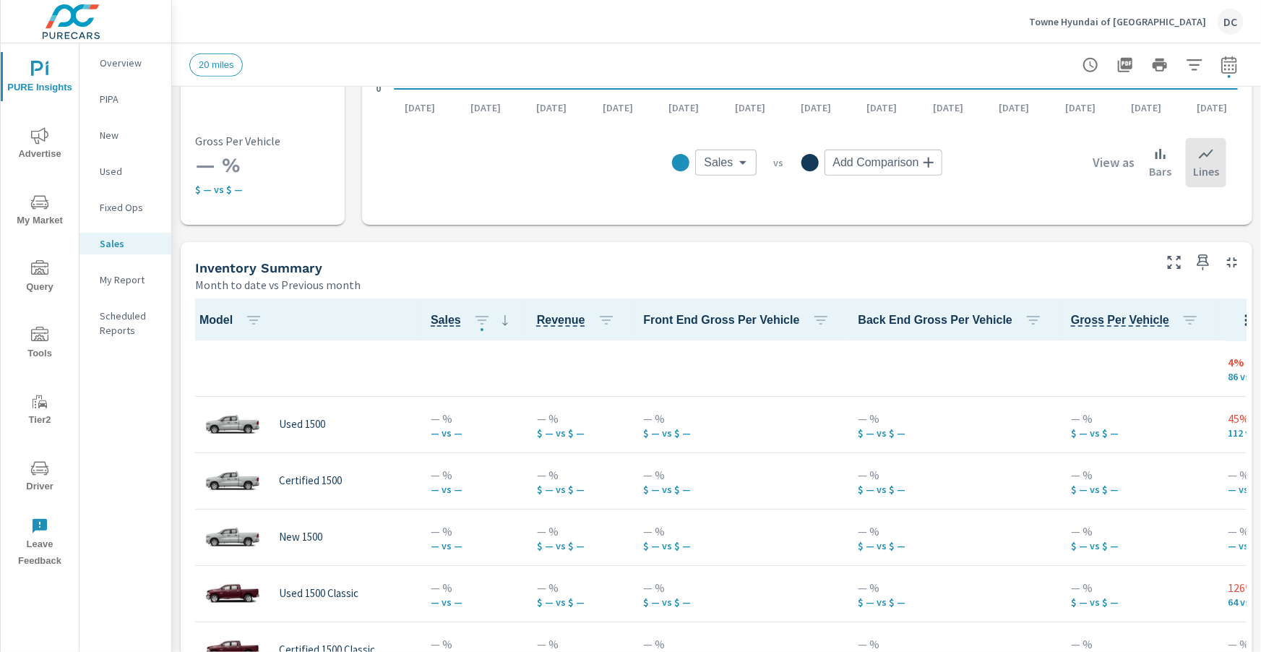
scroll to position [488, 0]
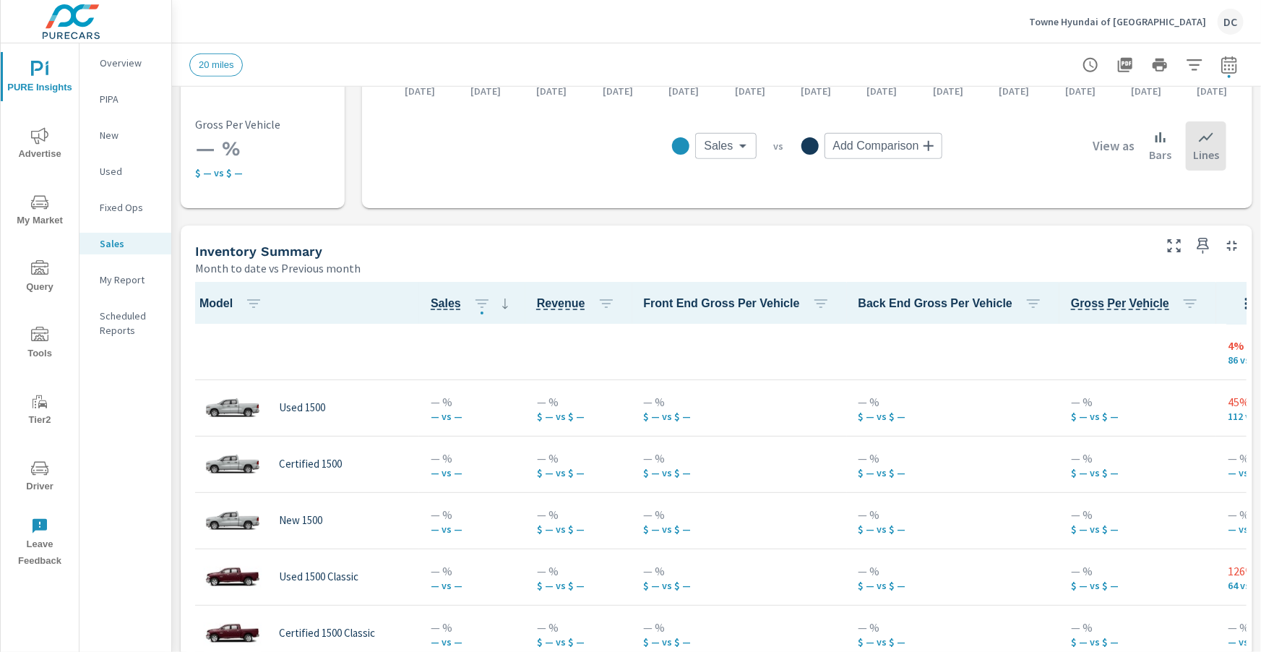
click at [122, 69] on p "Overview" at bounding box center [130, 63] width 60 height 14
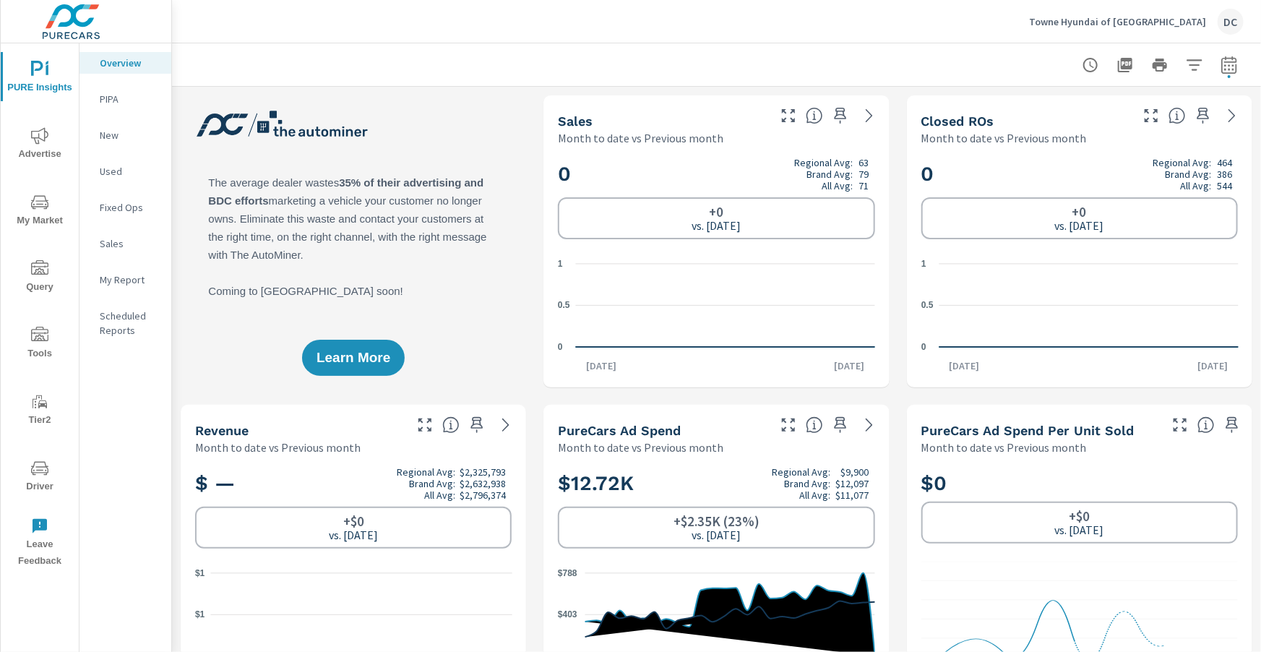
click at [42, 131] on icon "nav menu" at bounding box center [39, 135] width 17 height 17
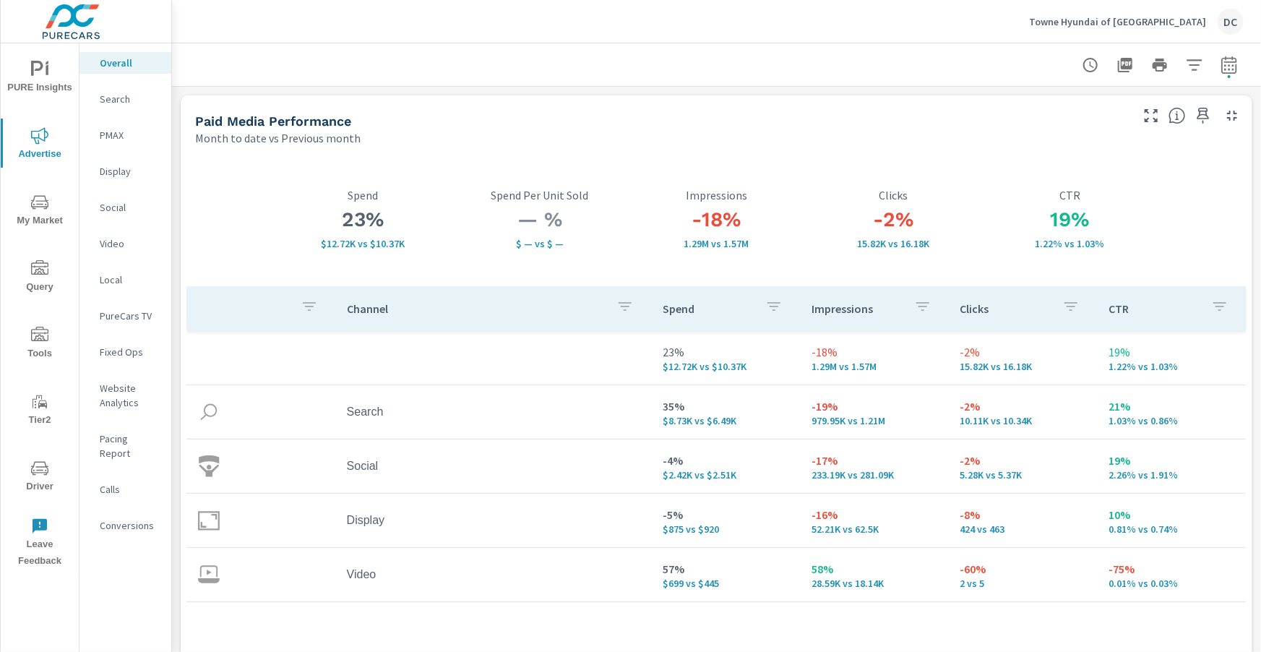
click at [1113, 27] on p "Towne Hyundai of [GEOGRAPHIC_DATA]" at bounding box center [1117, 21] width 177 height 13
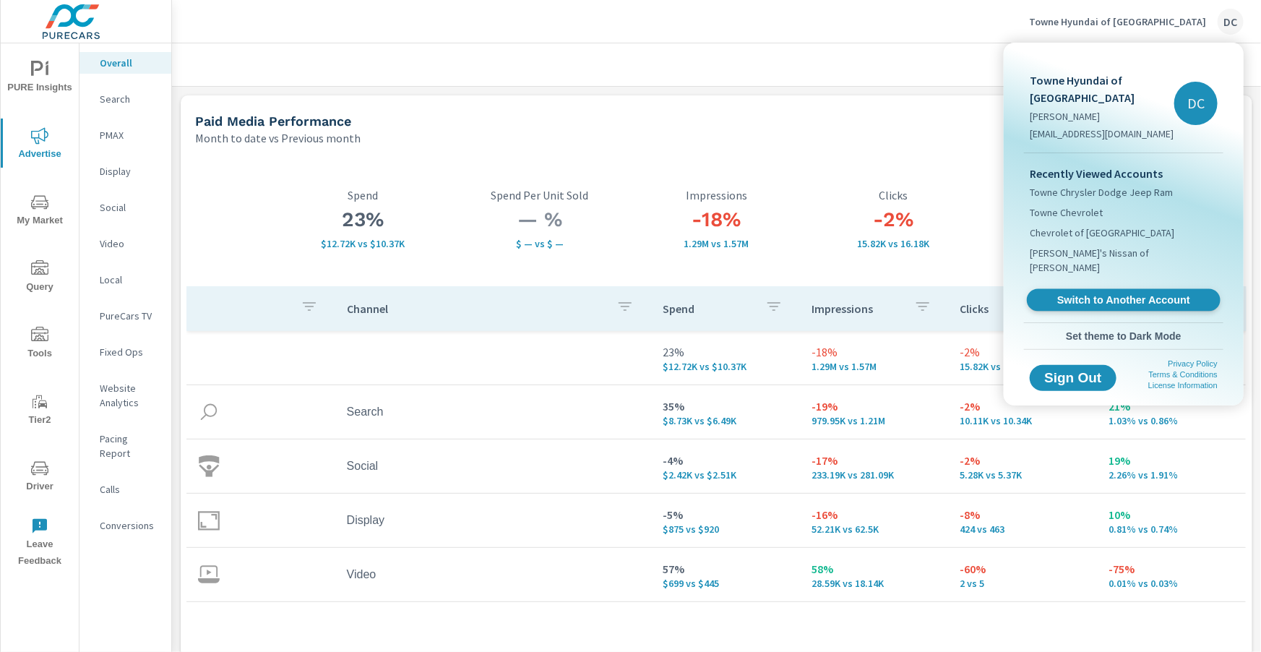
click at [1134, 293] on span "Switch to Another Account" at bounding box center [1122, 300] width 177 height 14
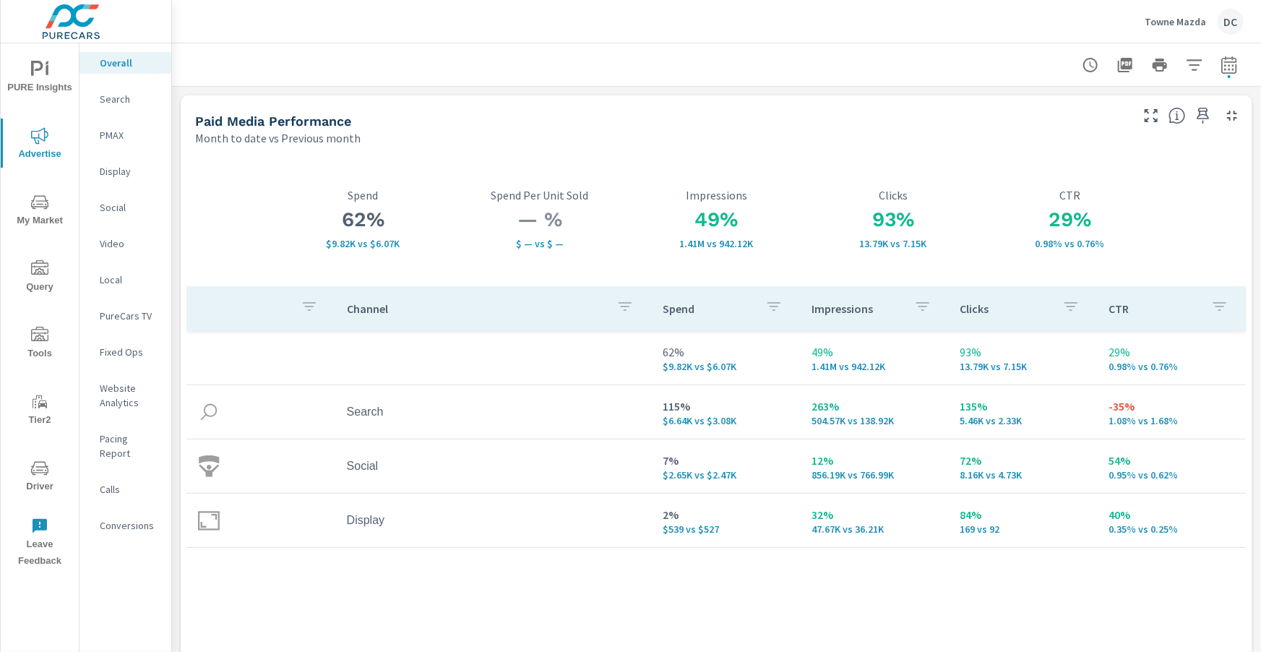
click at [1185, 27] on p "Towne Mazda" at bounding box center [1174, 21] width 61 height 13
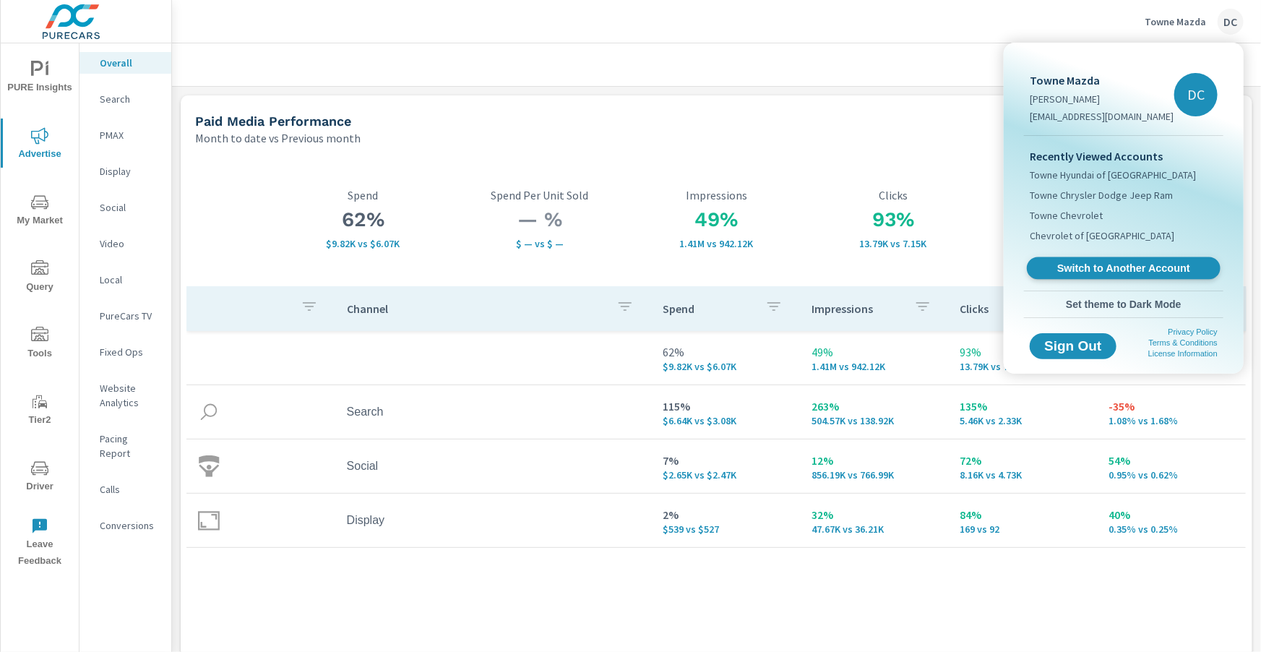
click at [1081, 258] on link "Switch to Another Account" at bounding box center [1124, 268] width 194 height 22
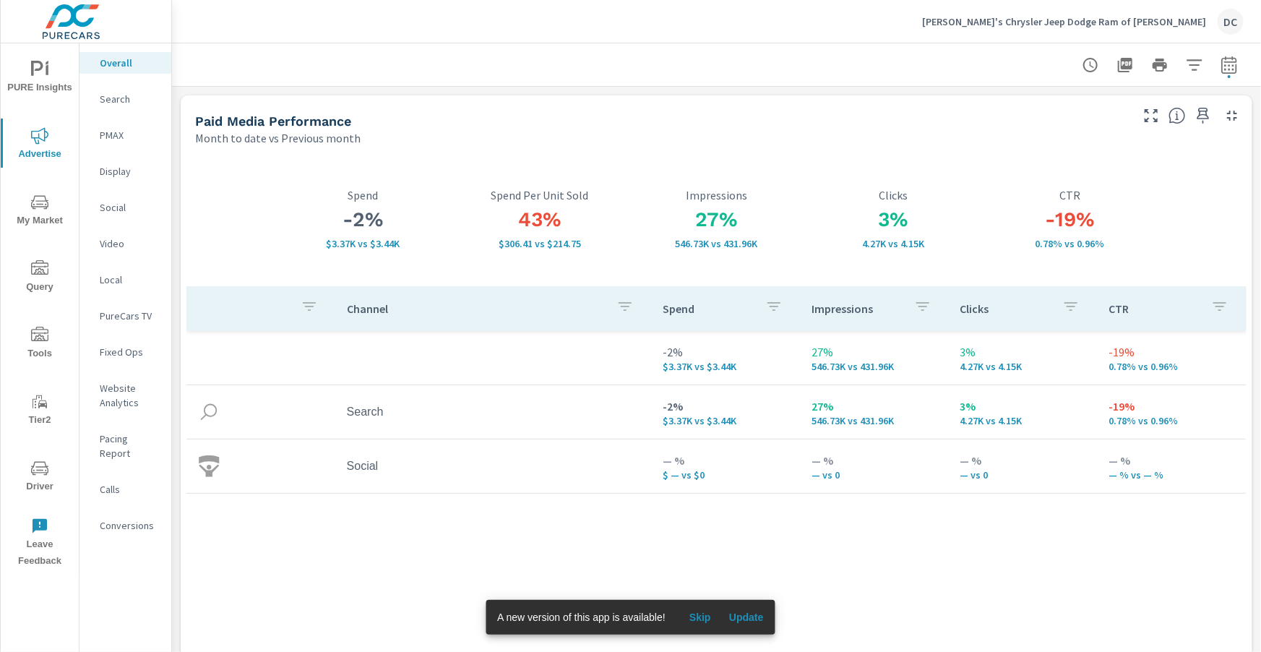
click at [118, 104] on p "Search" at bounding box center [130, 99] width 60 height 14
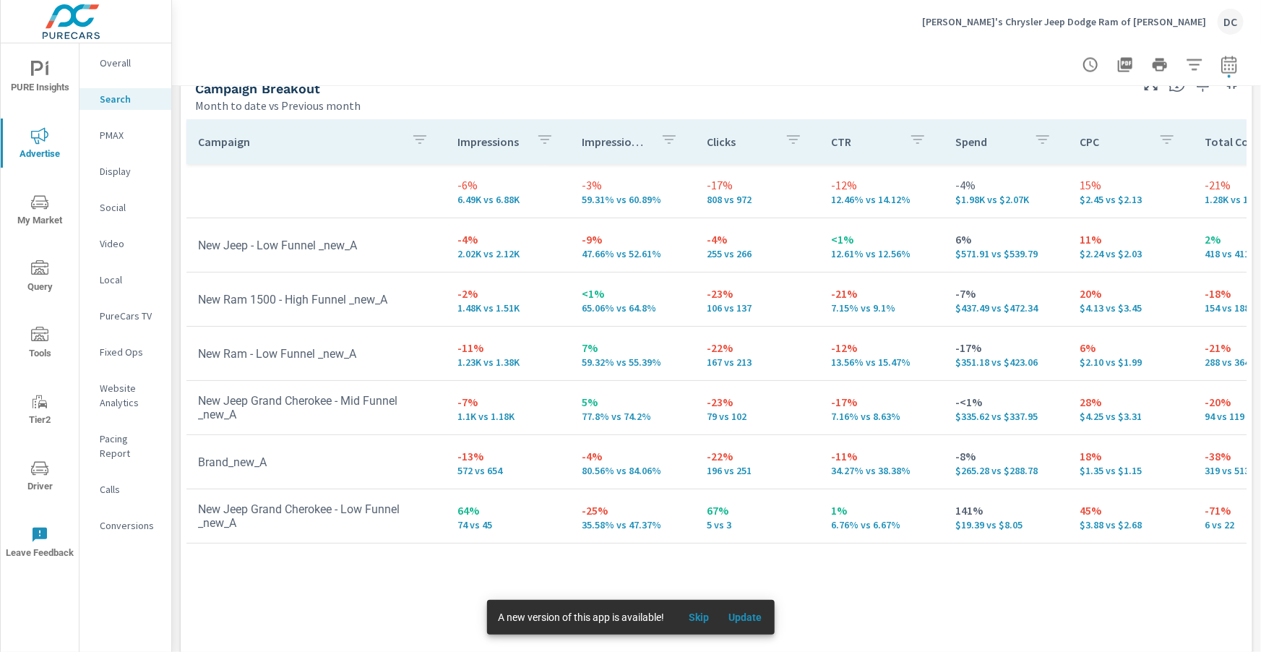
scroll to position [1445, 0]
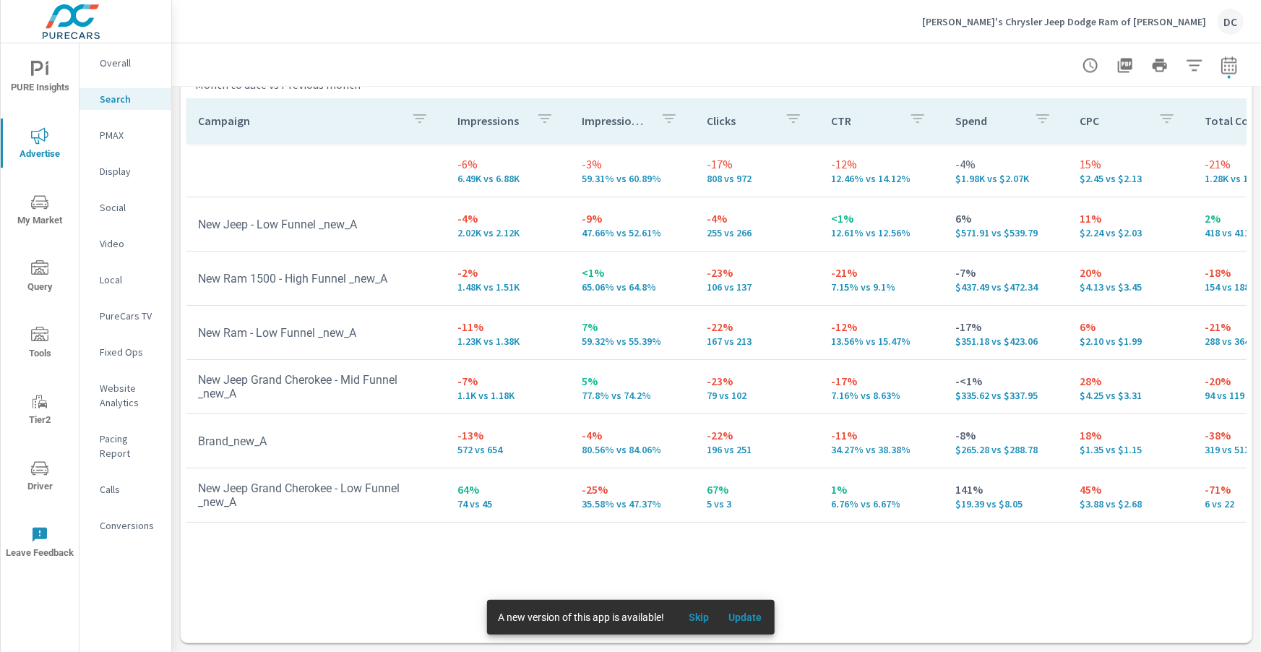
click at [113, 135] on p "PMAX" at bounding box center [130, 135] width 60 height 14
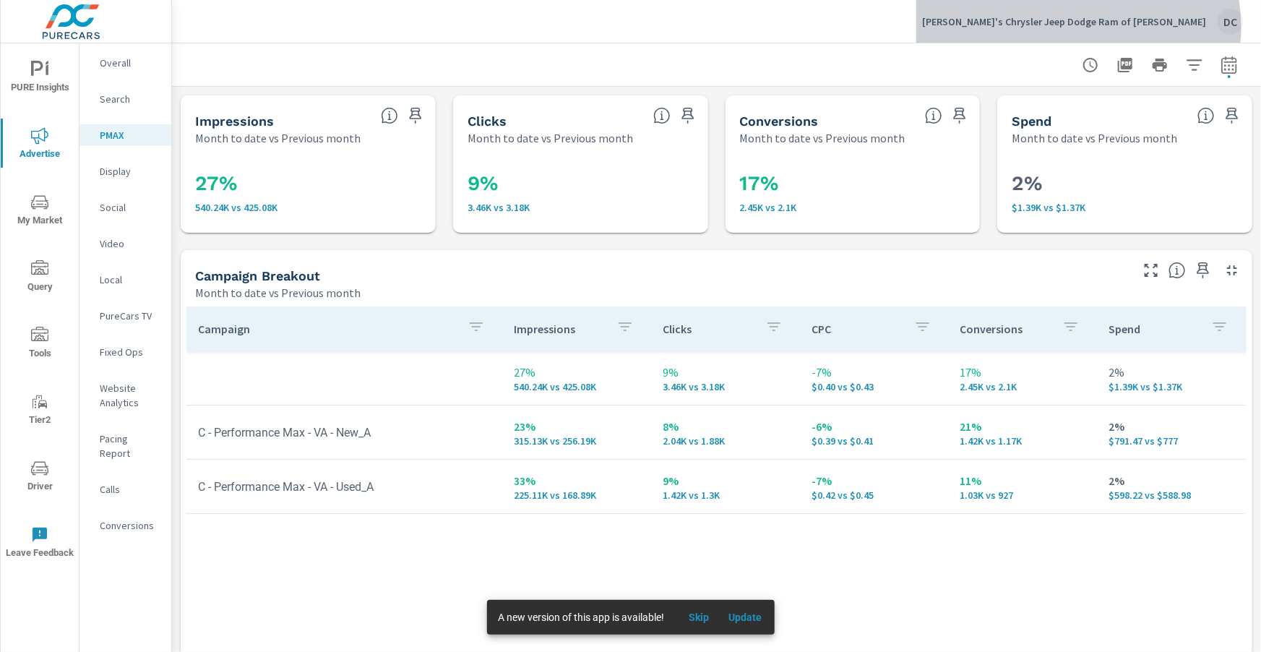
click at [1175, 27] on p "[PERSON_NAME]'s Chrysler Jeep Dodge Ram of [PERSON_NAME]" at bounding box center [1064, 21] width 284 height 13
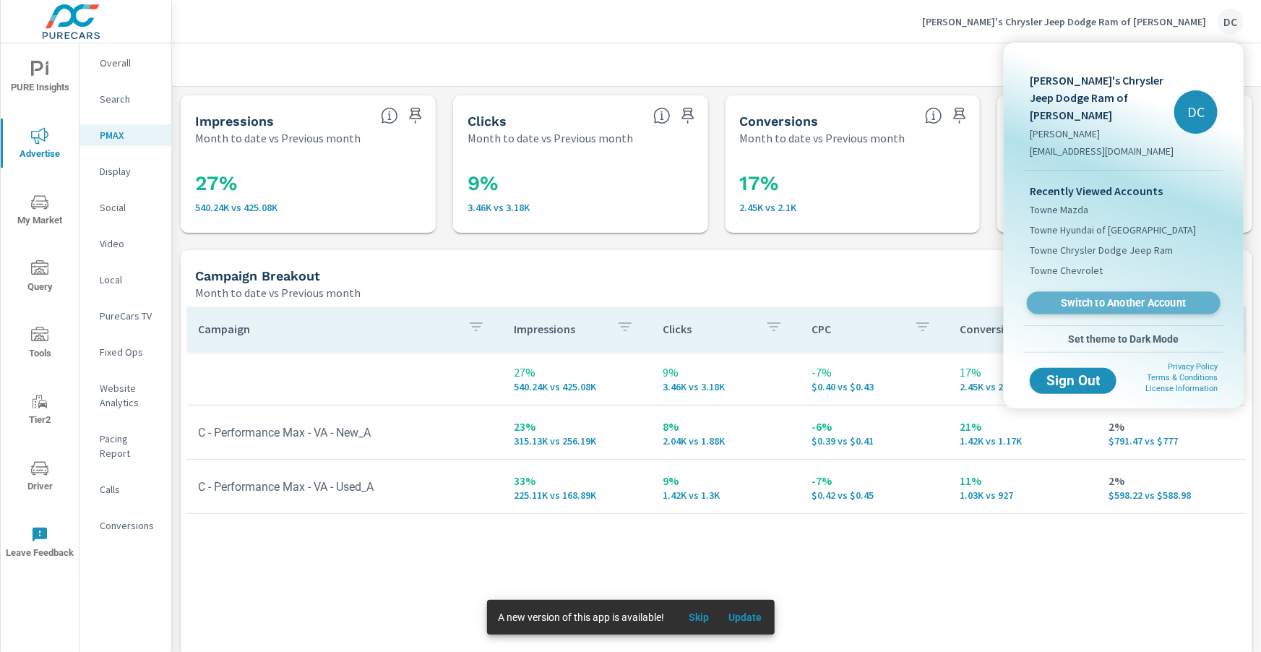
click at [1147, 296] on span "Switch to Another Account" at bounding box center [1122, 303] width 177 height 14
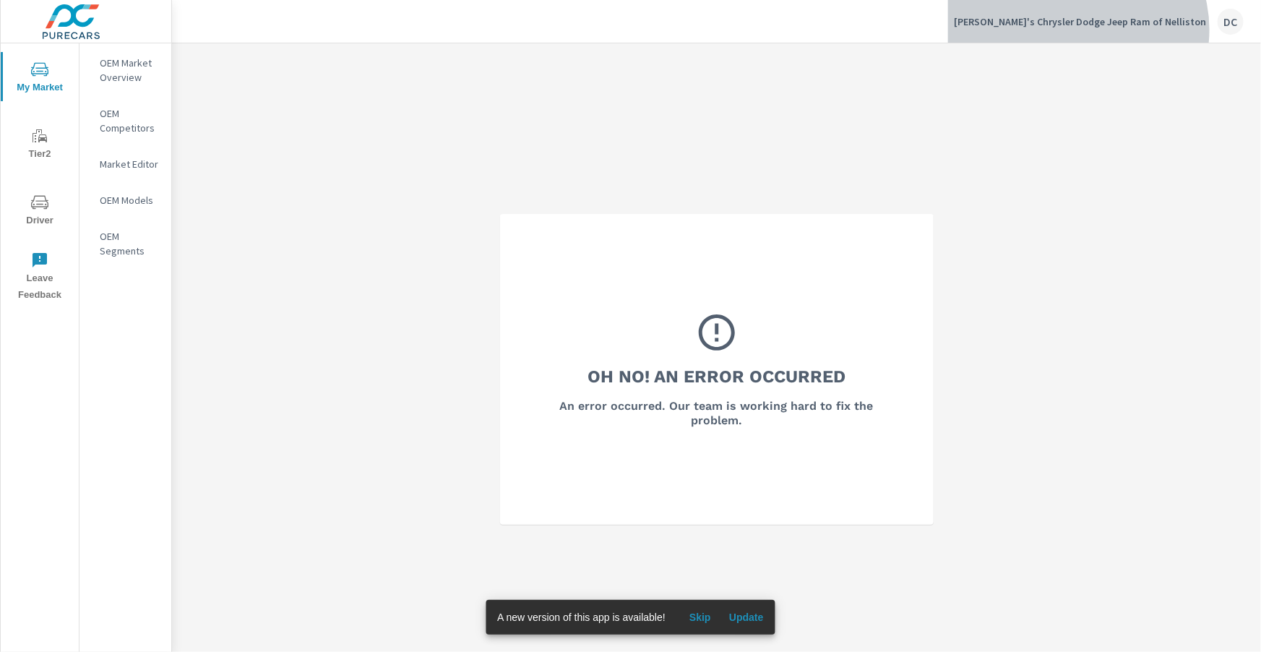
click at [1133, 30] on div "Wally's Chrysler Dodge Jeep Ram of Nelliston DC" at bounding box center [1099, 22] width 290 height 26
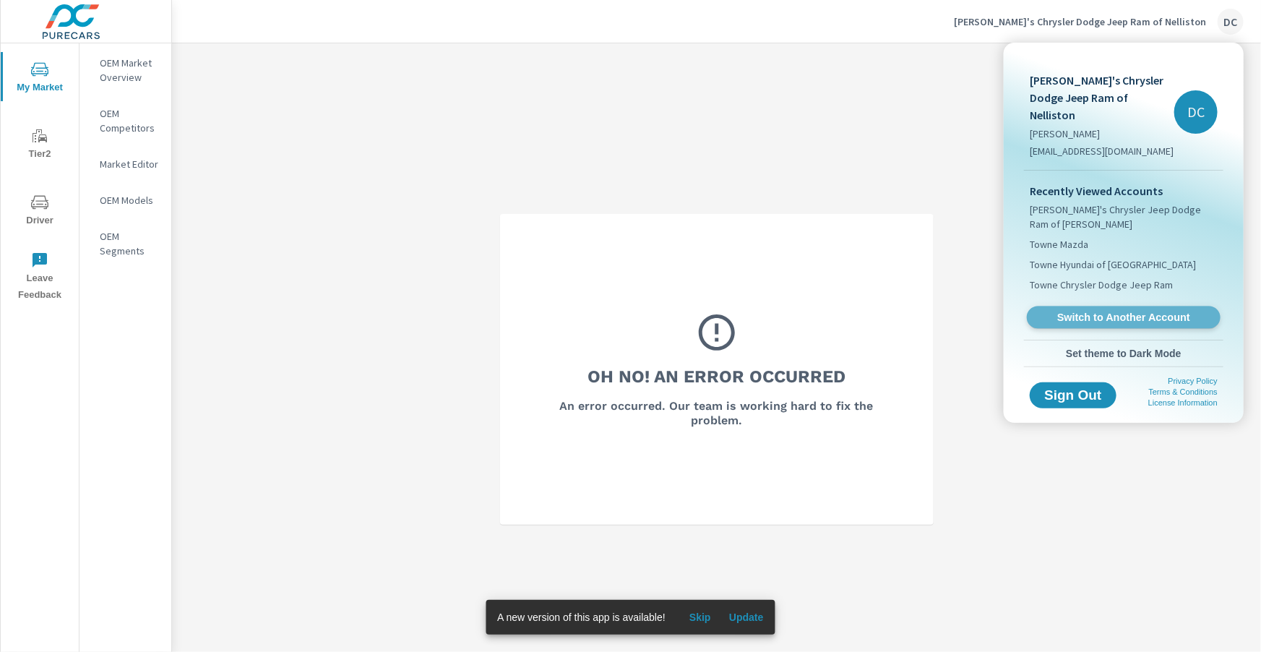
click at [1109, 311] on span "Switch to Another Account" at bounding box center [1122, 318] width 177 height 14
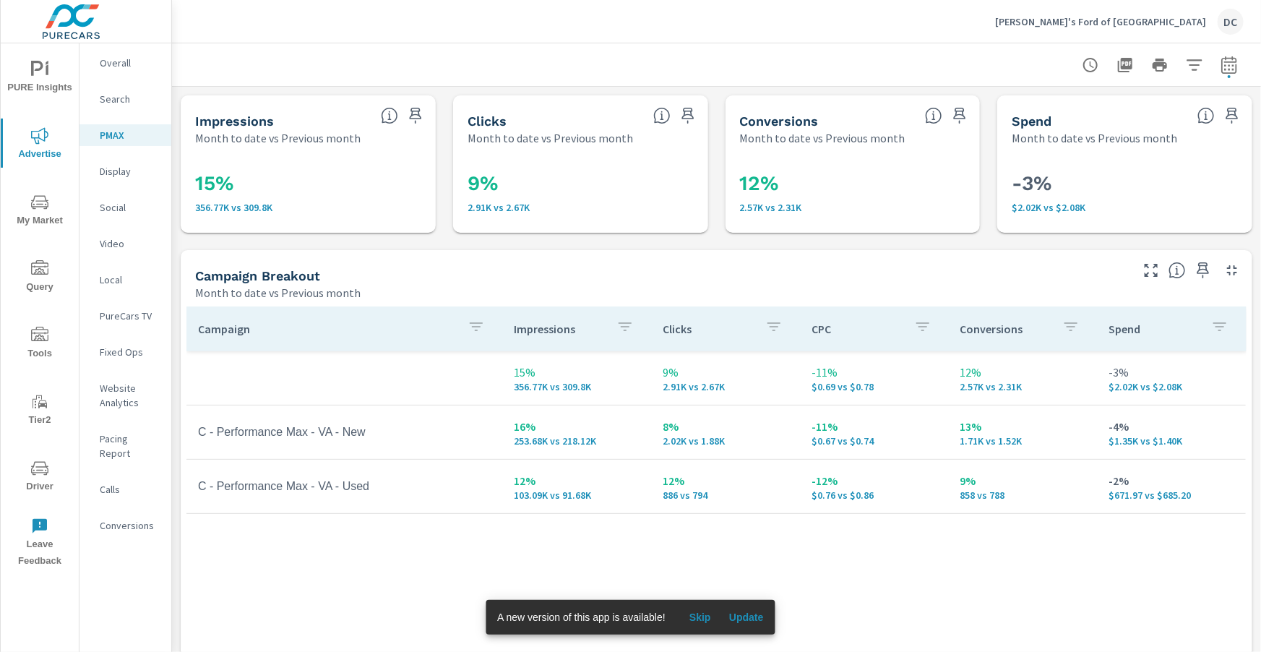
click at [124, 62] on p "Overall" at bounding box center [130, 63] width 60 height 14
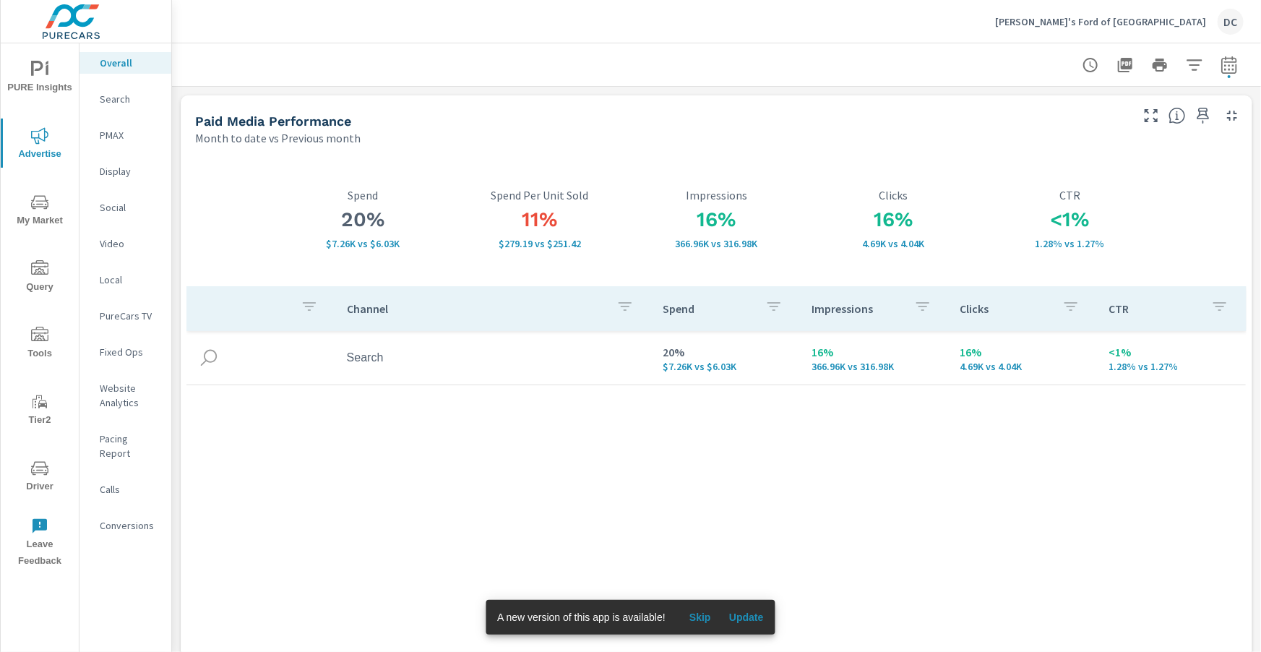
click at [1167, 20] on p "Wally's Ford of Seneca Falls" at bounding box center [1100, 21] width 211 height 13
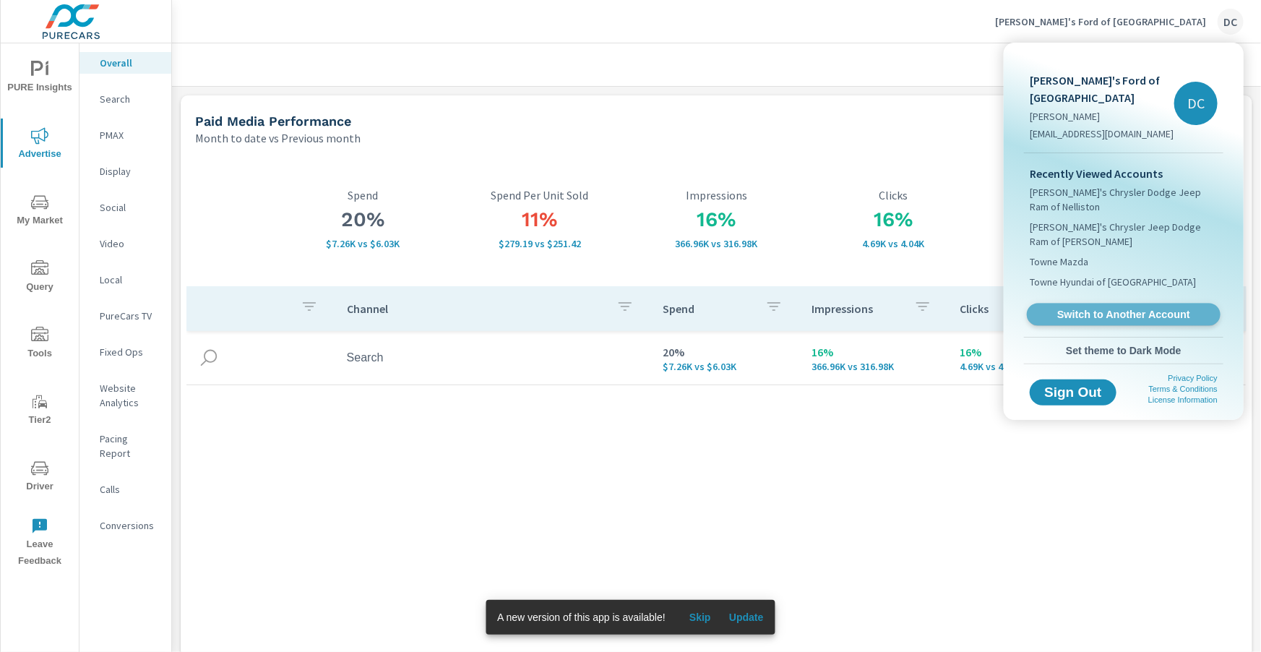
click at [1139, 308] on span "Switch to Another Account" at bounding box center [1122, 315] width 177 height 14
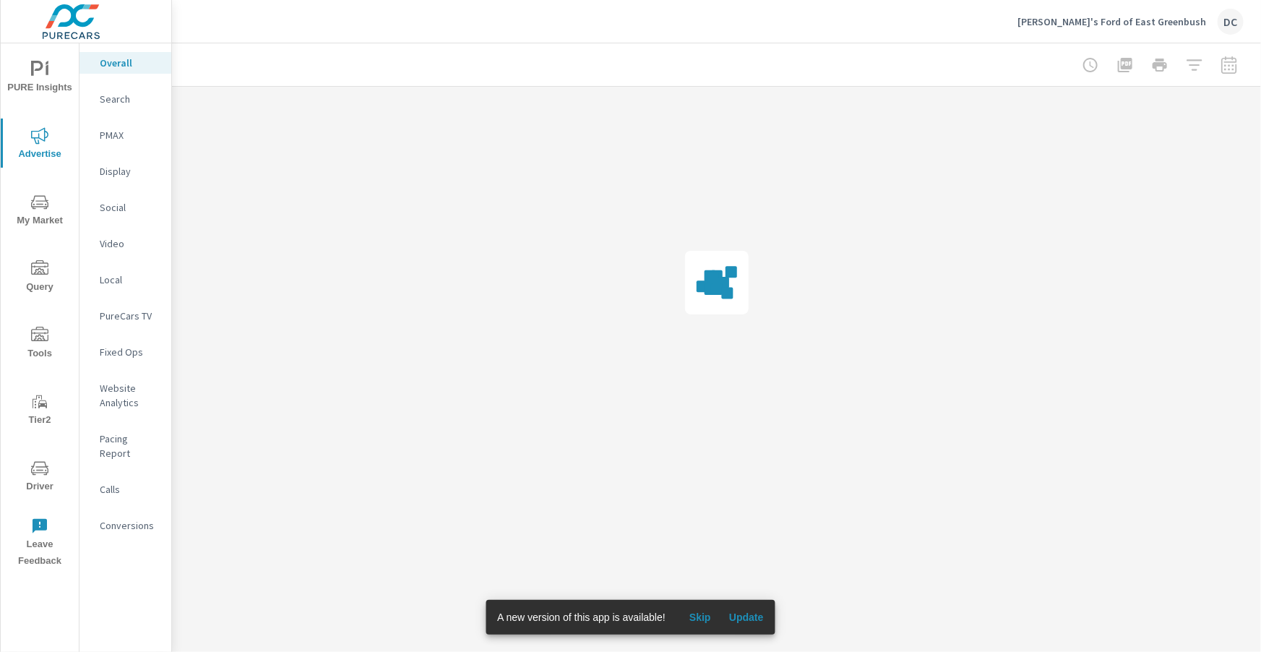
click at [756, 613] on span "Update" at bounding box center [746, 616] width 35 height 13
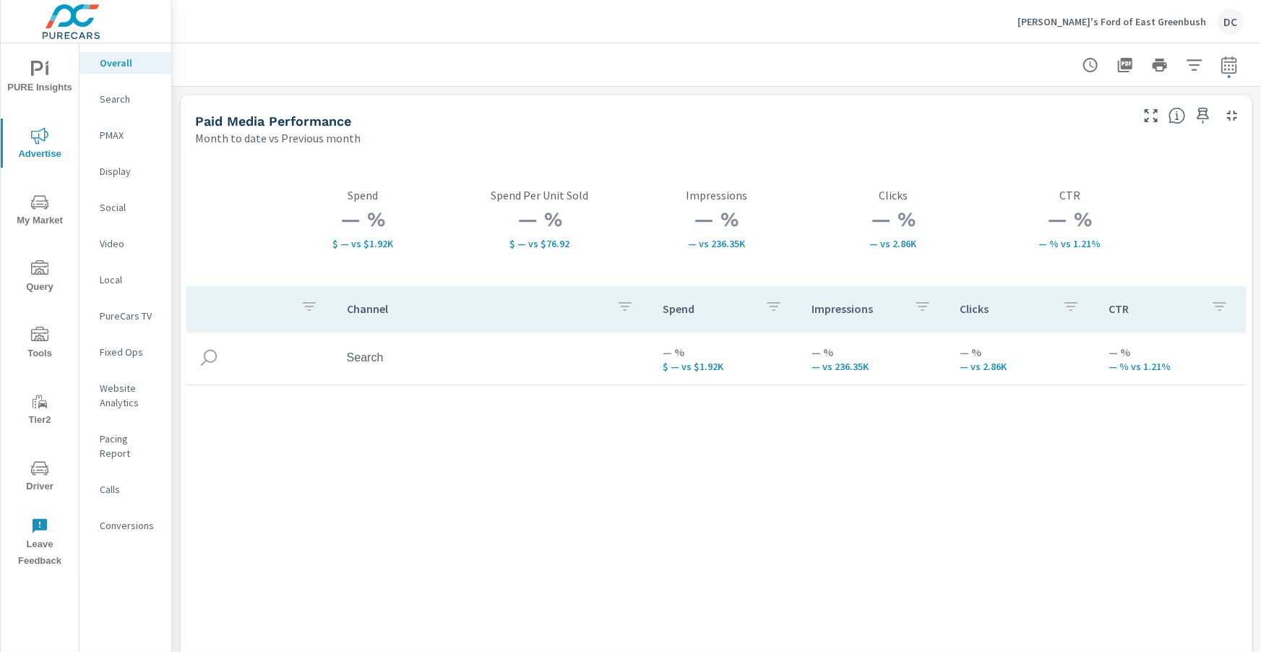
click at [1182, 21] on p "Wally's Ford of East Greenbush" at bounding box center [1111, 21] width 189 height 13
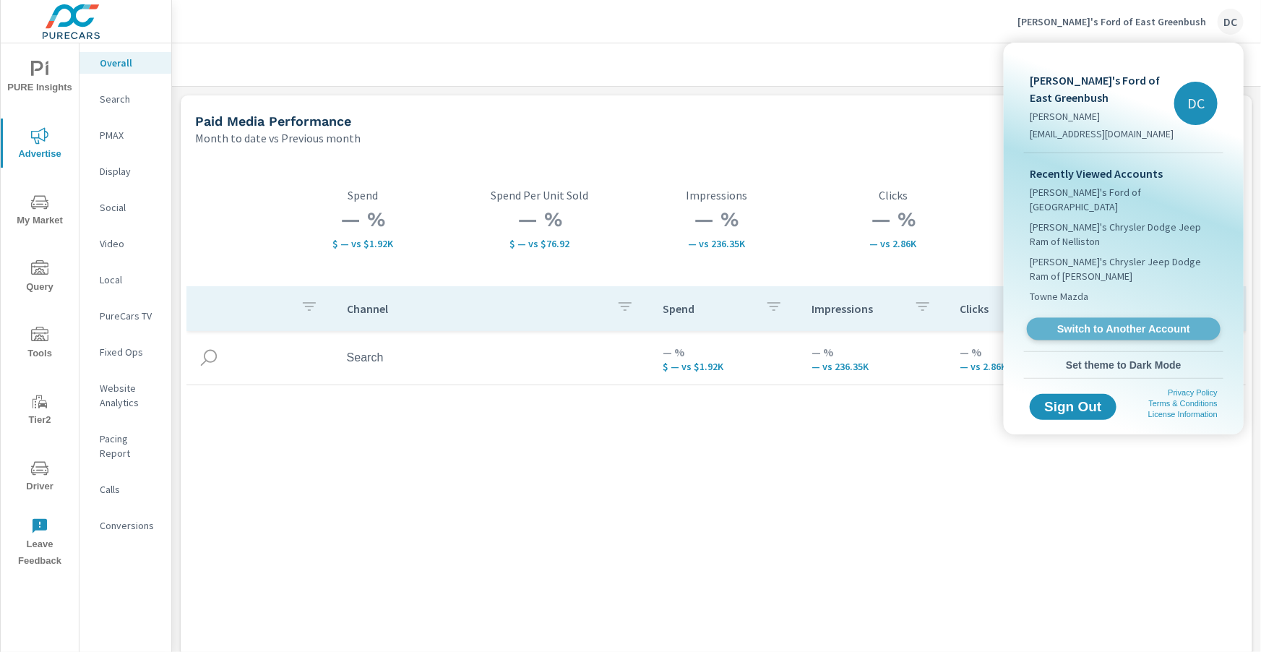
click at [1138, 322] on span "Switch to Another Account" at bounding box center [1122, 329] width 177 height 14
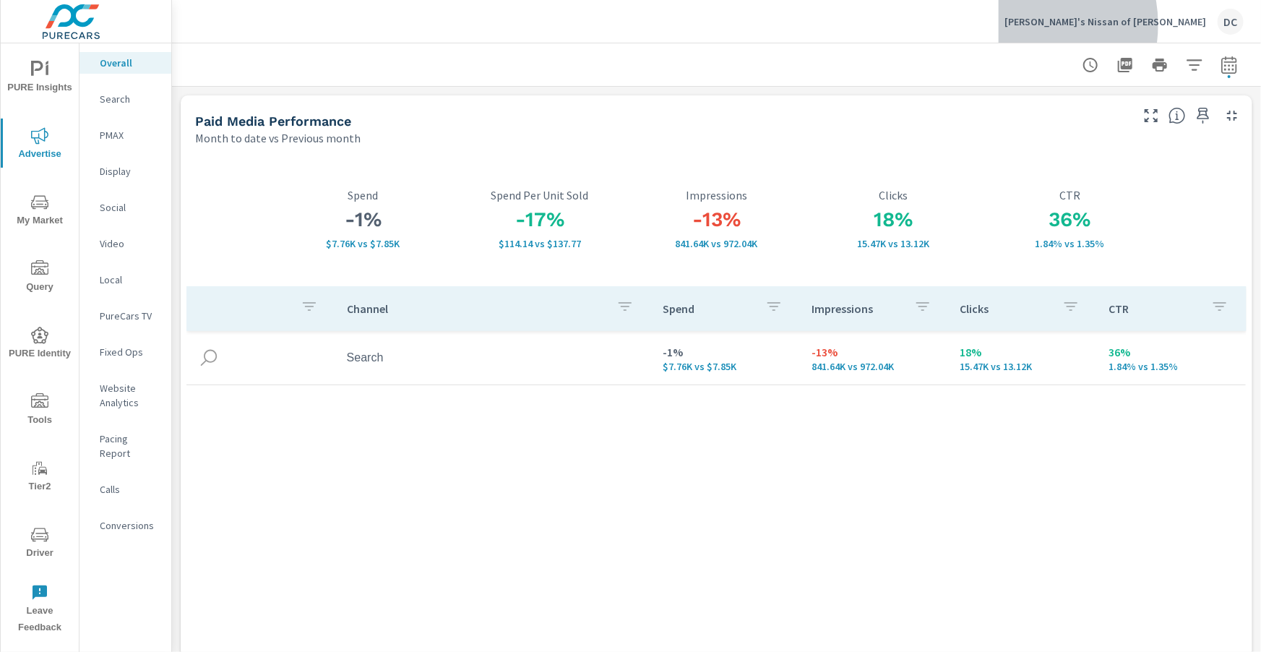
click at [1106, 25] on p "[PERSON_NAME]'s Nissan of [PERSON_NAME]" at bounding box center [1105, 21] width 202 height 13
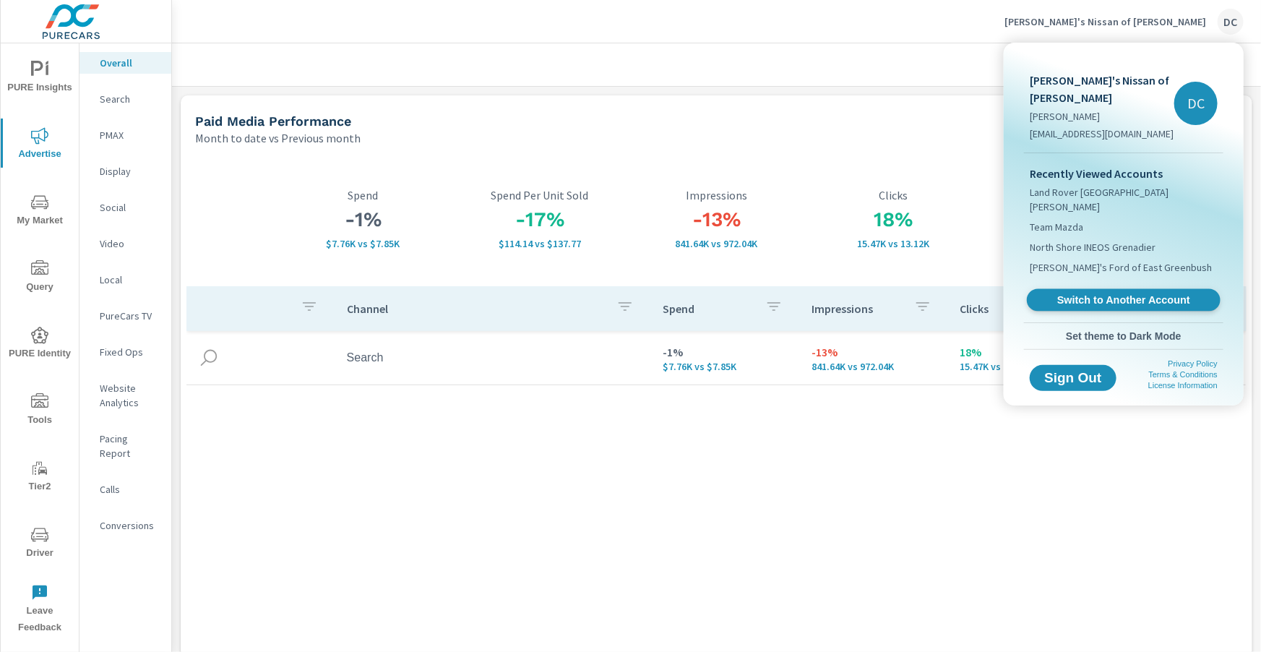
click at [1151, 293] on span "Switch to Another Account" at bounding box center [1122, 300] width 177 height 14
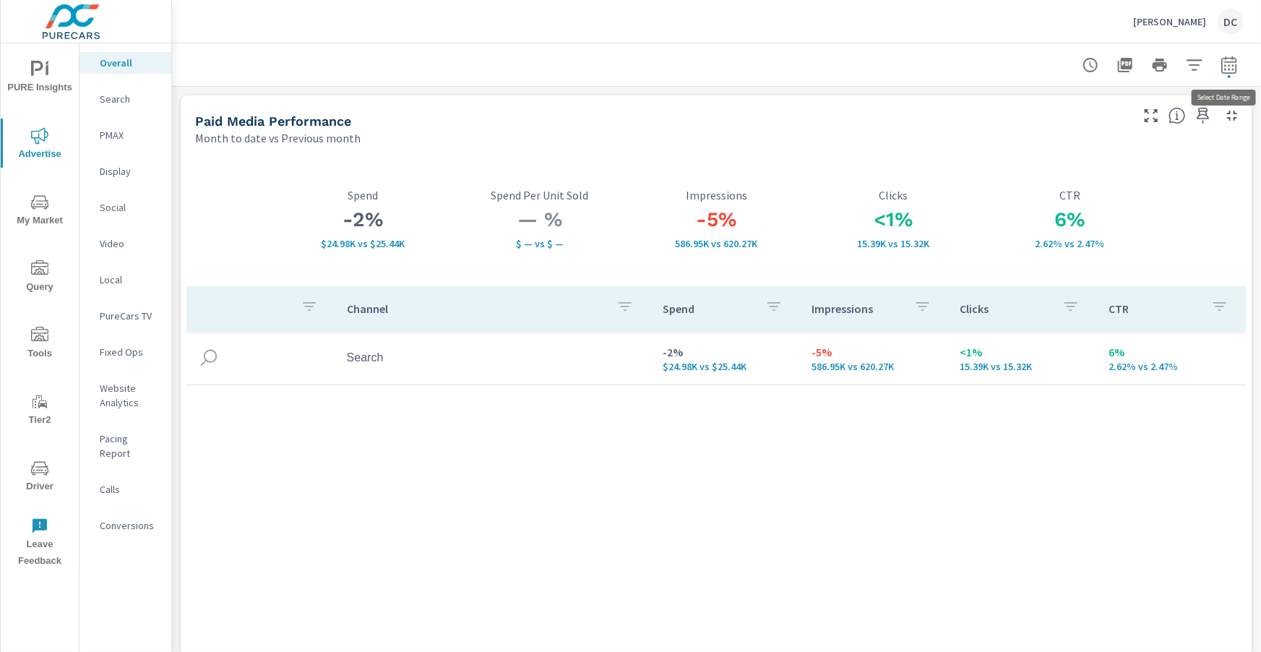
click at [1233, 67] on icon "button" at bounding box center [1228, 64] width 17 height 17
select select "Month to date"
select select "Previous month"
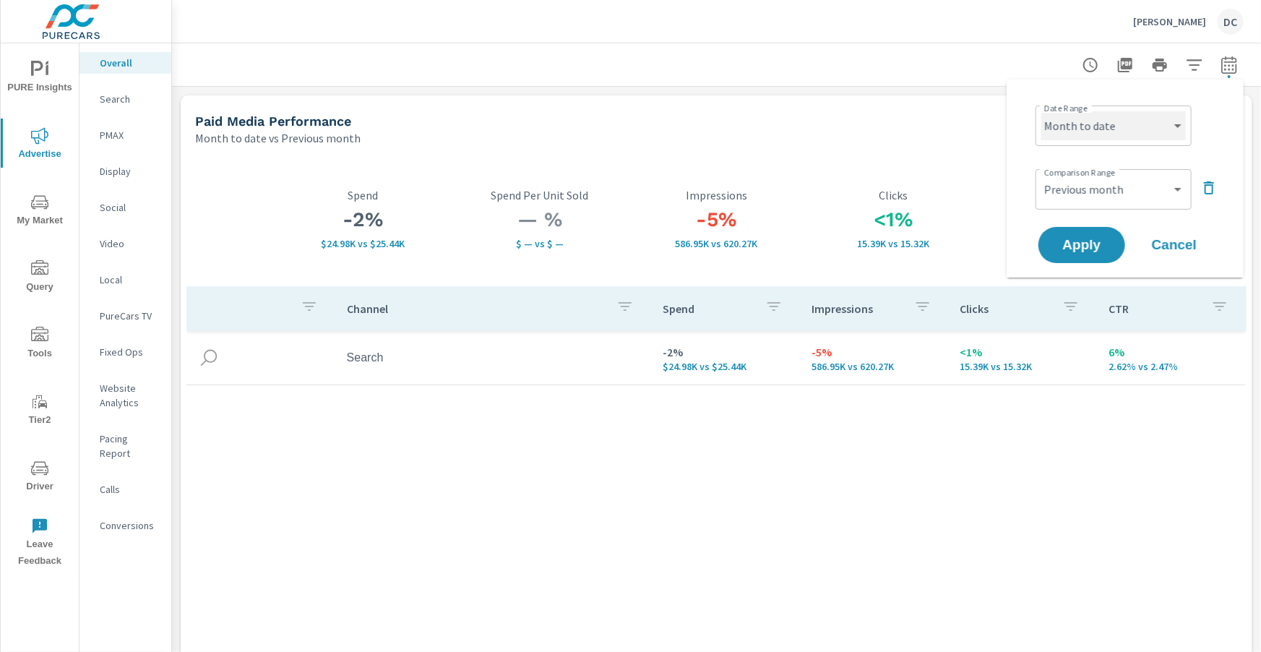
click at [1169, 127] on select "Custom Yesterday Last week Last 7 days Last 14 days Last 30 days Last 45 days L…" at bounding box center [1113, 125] width 144 height 29
click at [1041, 111] on select "Custom Yesterday Last week Last 7 days Last 14 days Last 30 days Last 45 days L…" at bounding box center [1113, 125] width 144 height 29
select select "Last month"
click at [1111, 242] on button "Apply" at bounding box center [1082, 245] width 90 height 38
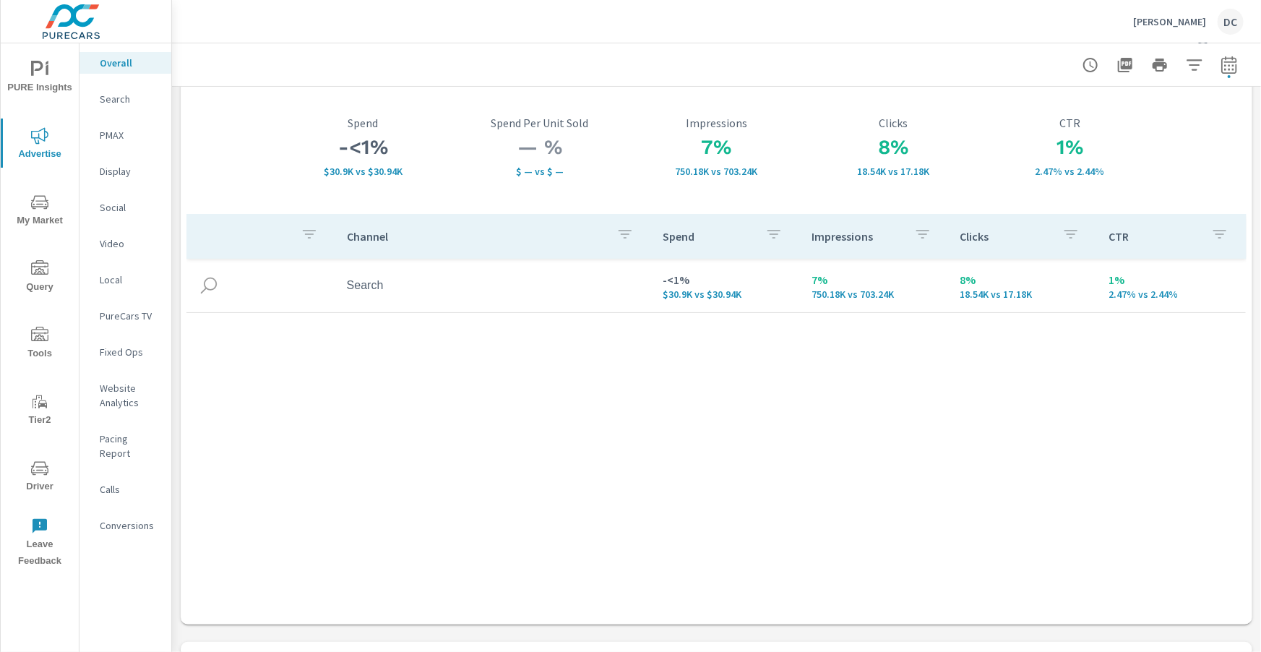
scroll to position [73, 0]
